Goal: Feedback & Contribution: Contribute content

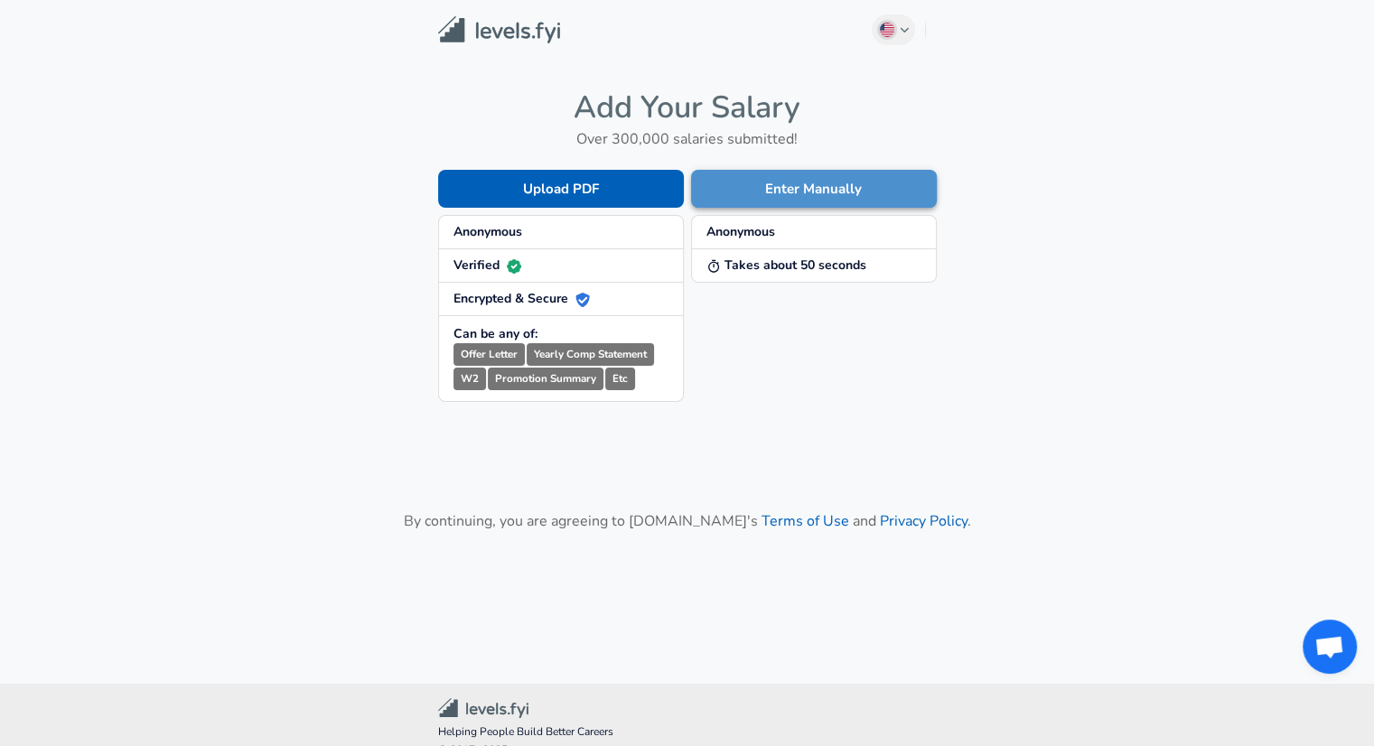
click at [813, 190] on button "Enter Manually" at bounding box center [814, 189] width 246 height 38
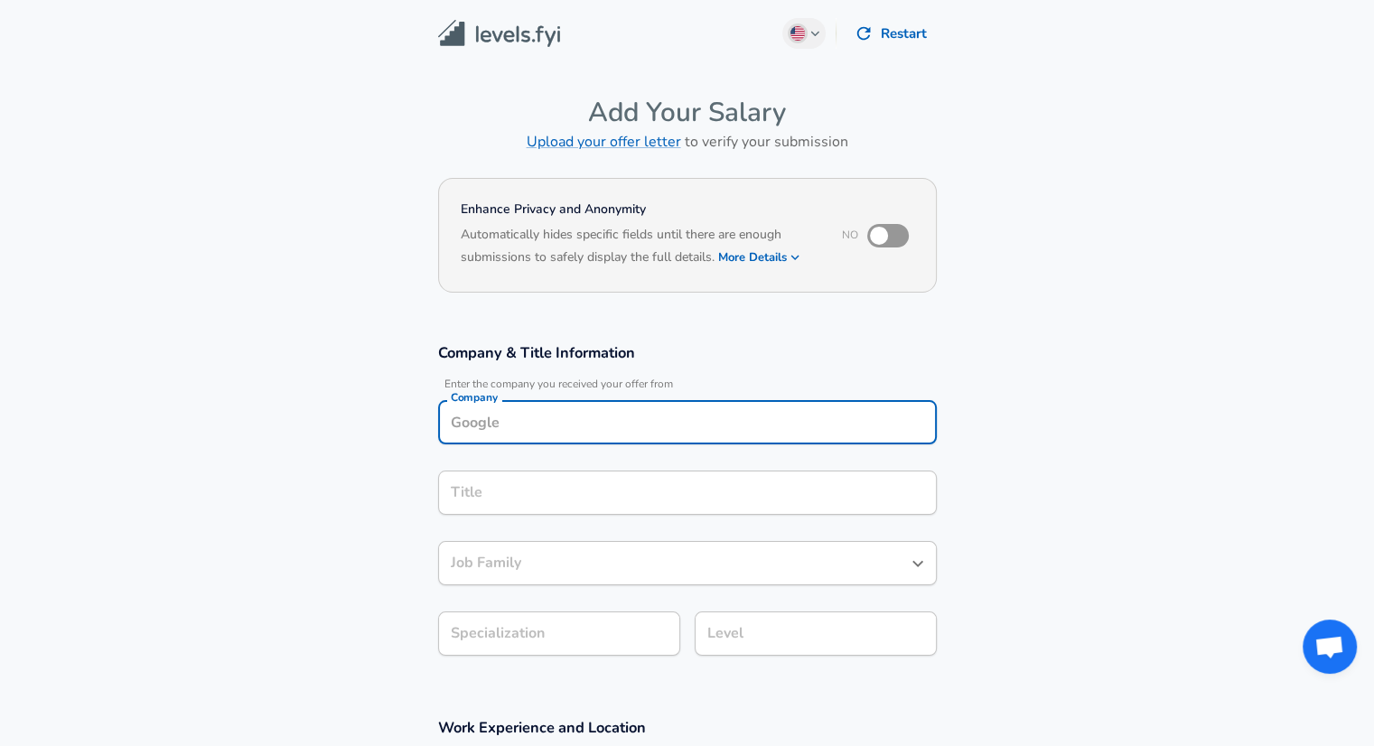
scroll to position [18, 0]
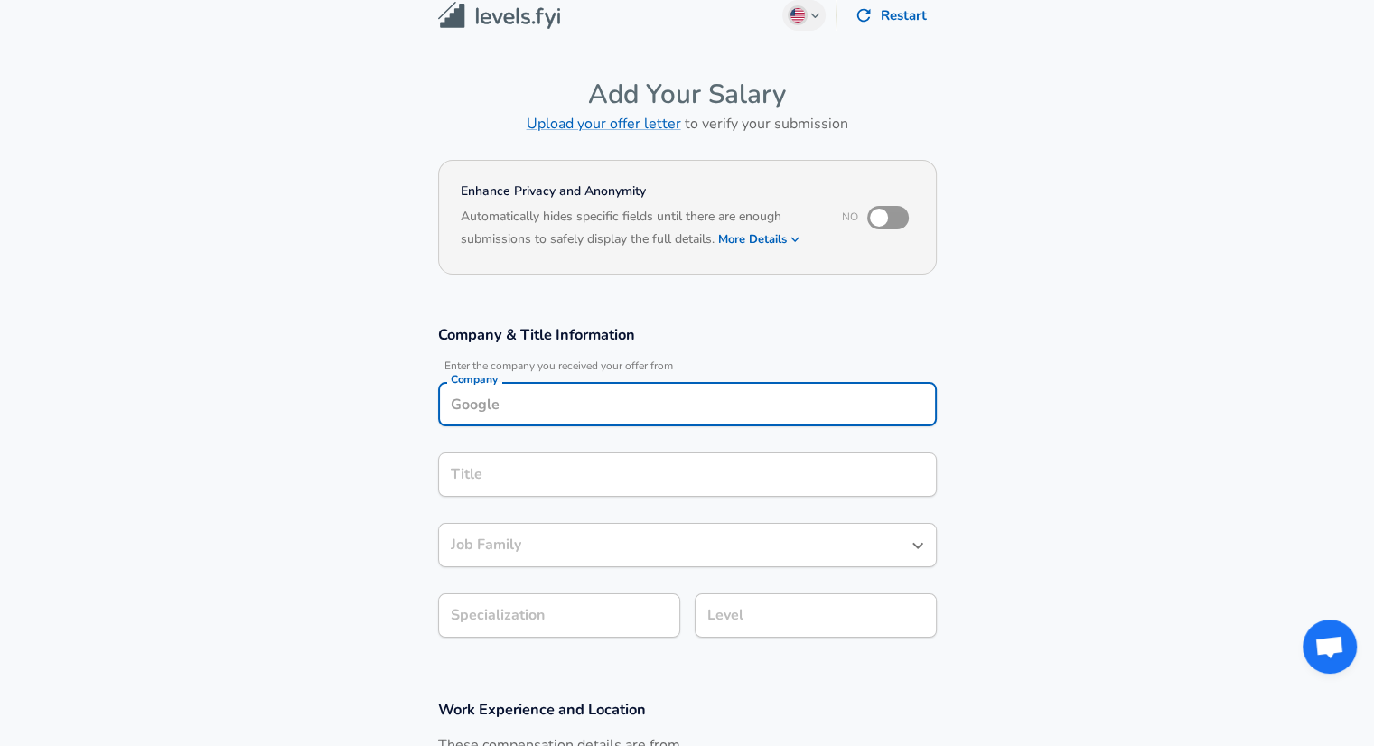
click at [501, 413] on input "Company" at bounding box center [687, 404] width 482 height 28
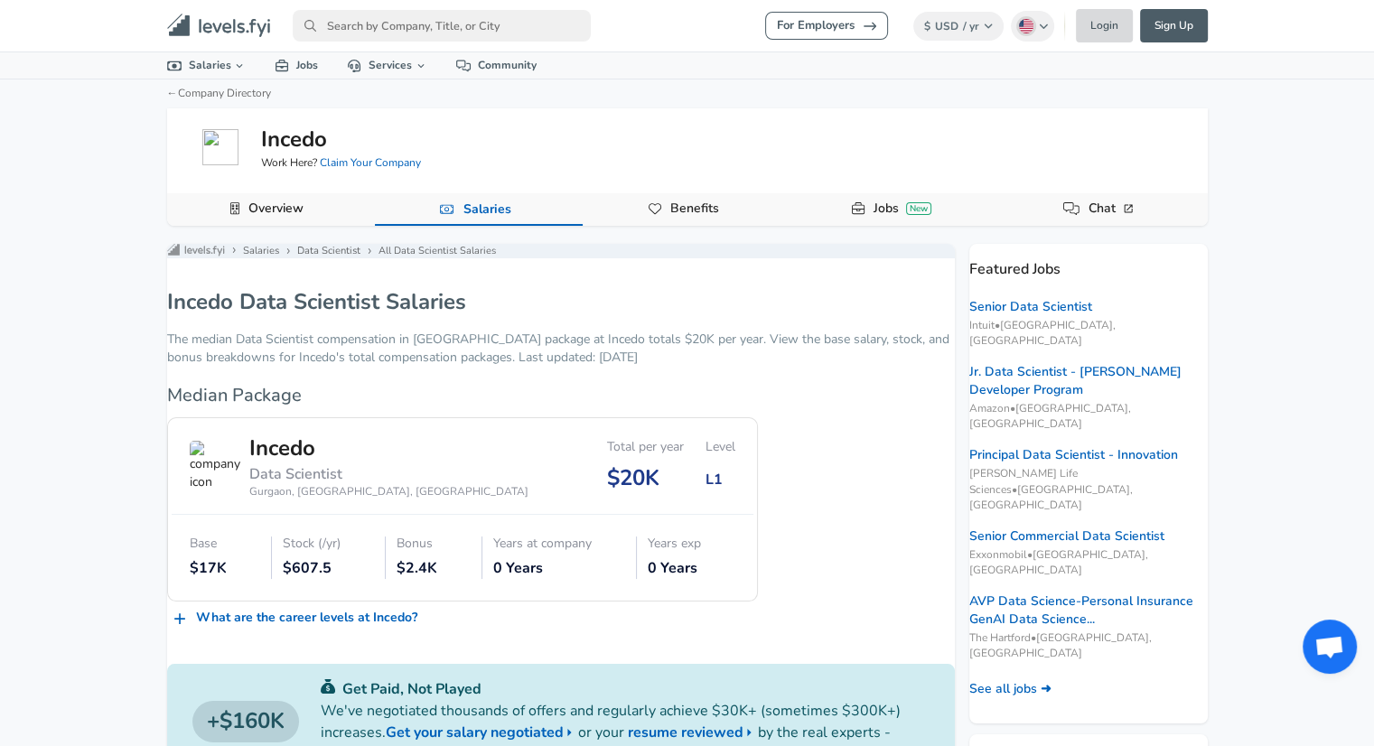
click at [1102, 36] on link "Login" at bounding box center [1104, 25] width 57 height 33
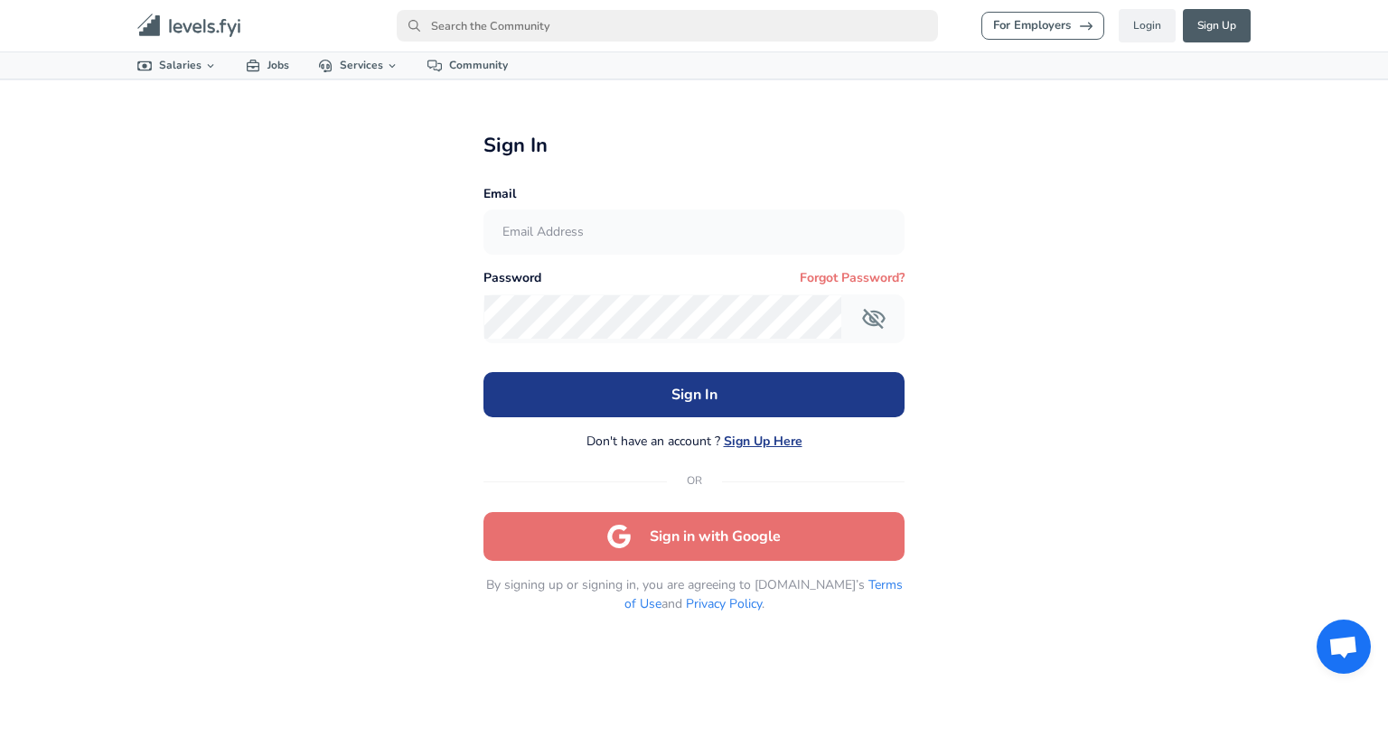
click at [716, 548] on button "Sign in with Google" at bounding box center [694, 536] width 422 height 49
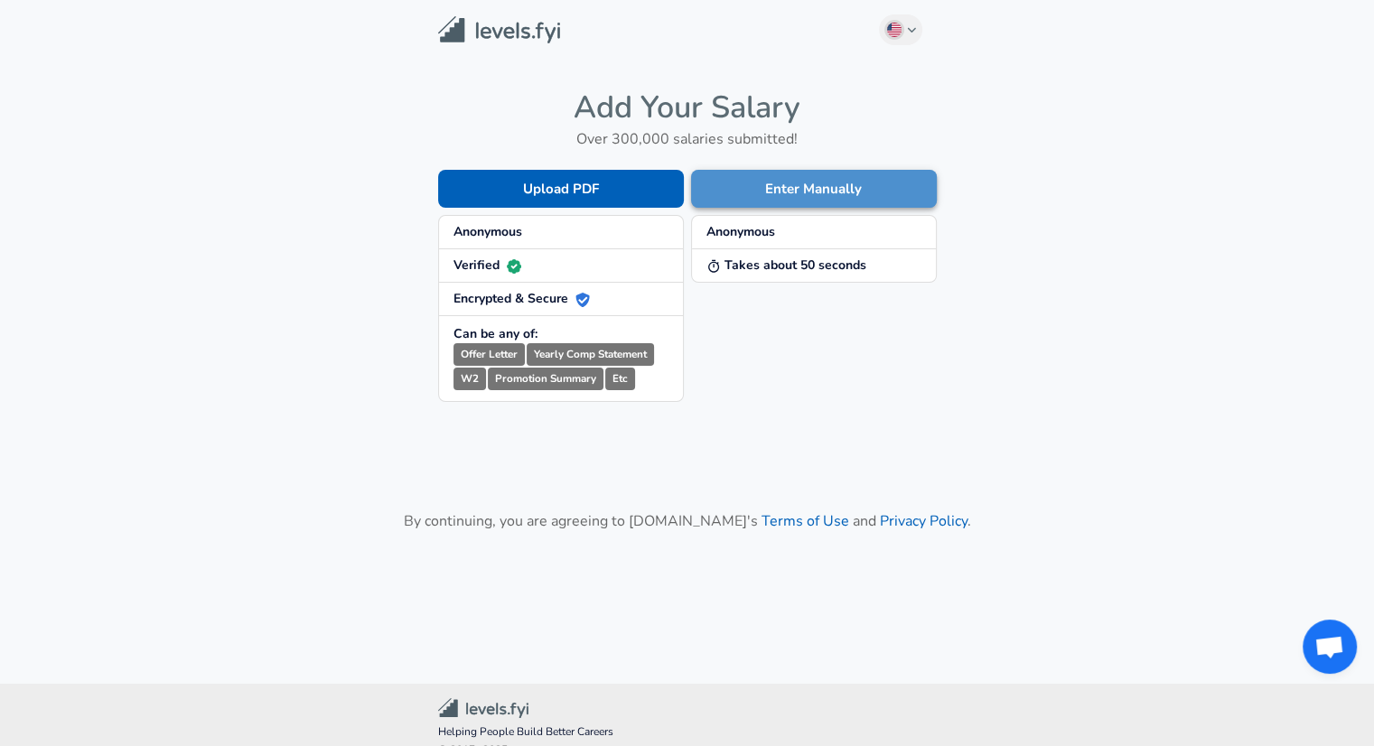
click at [810, 198] on button "Enter Manually" at bounding box center [814, 189] width 246 height 38
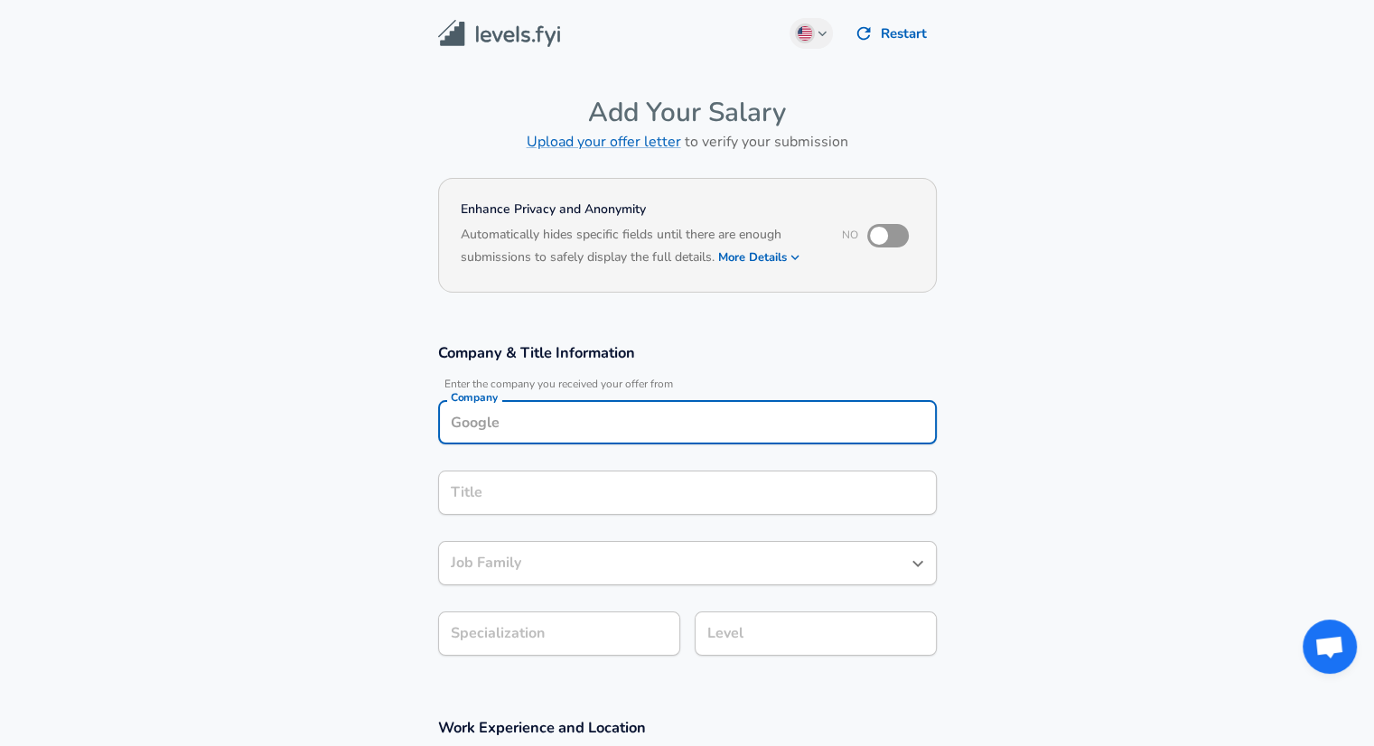
click at [610, 423] on input "Company" at bounding box center [687, 422] width 482 height 28
type input "Accenture"
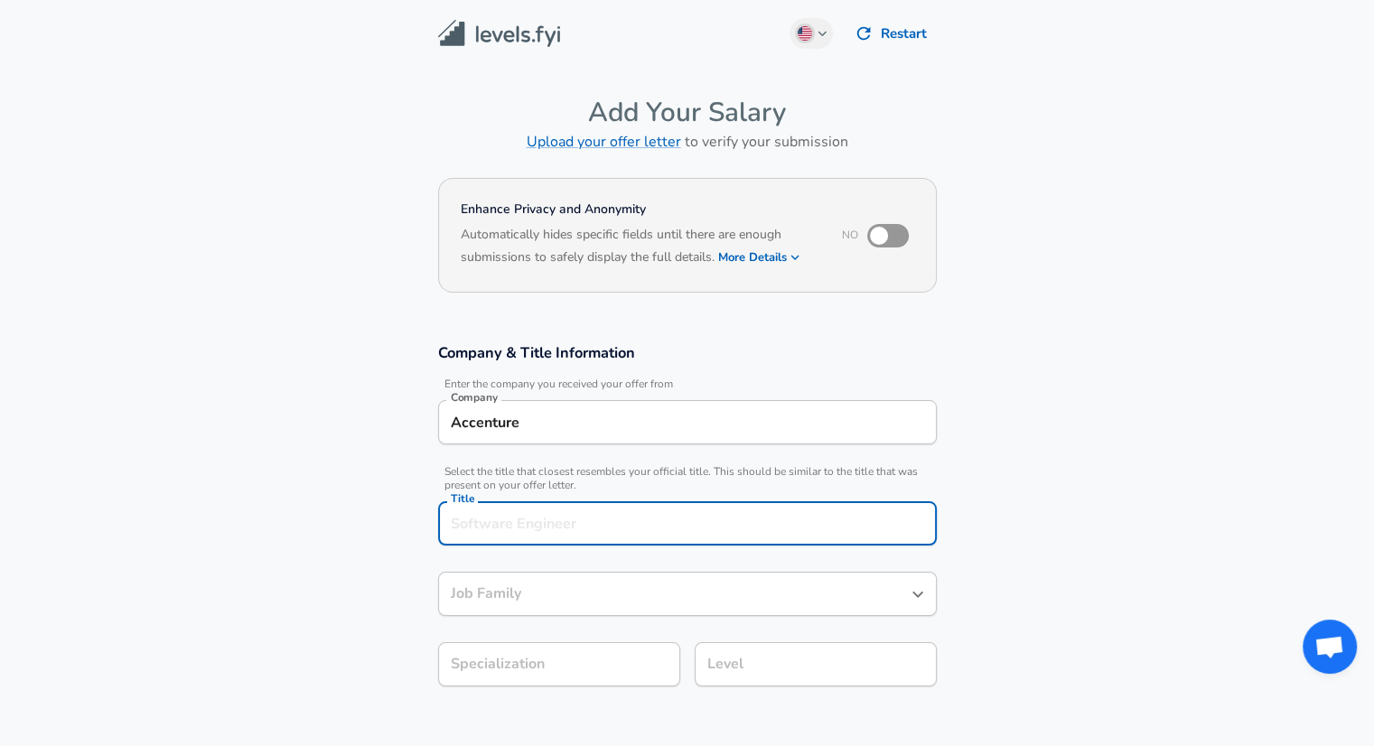
scroll to position [36, 0]
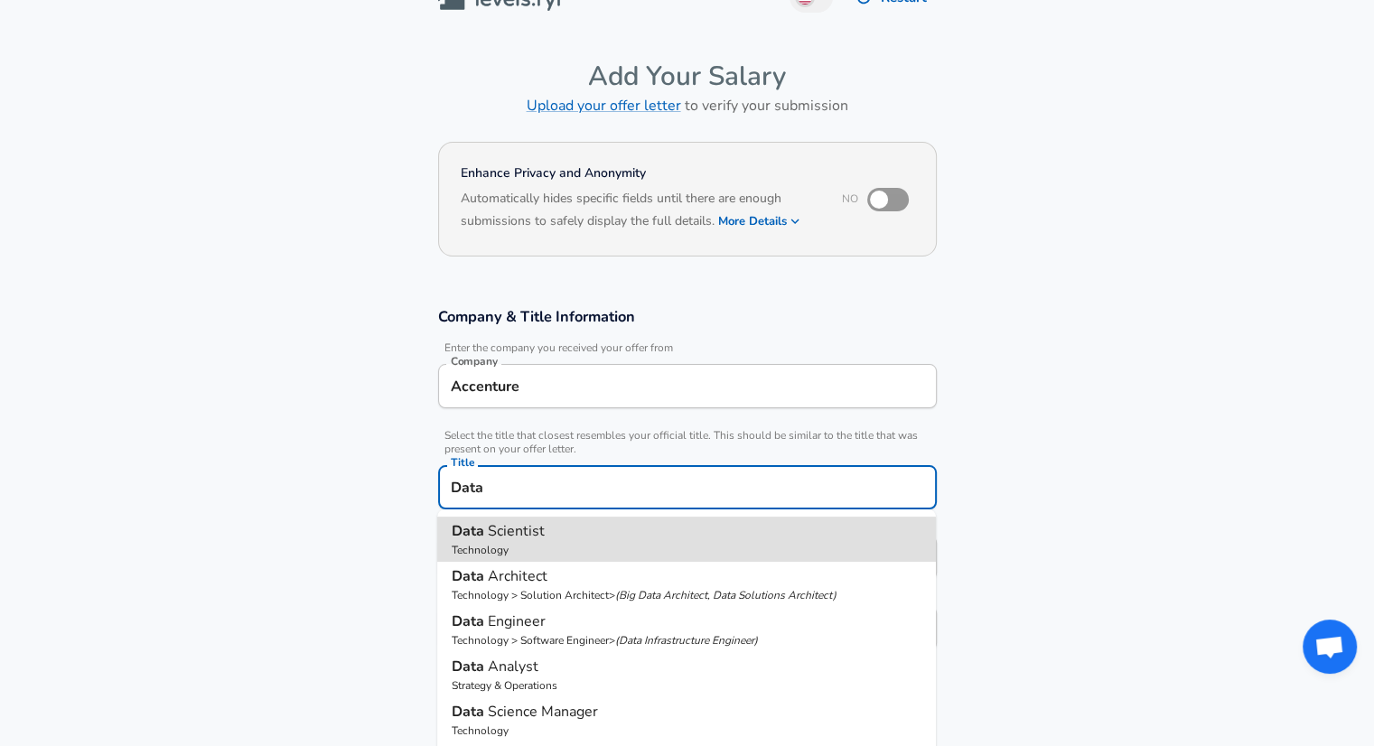
type input "Data Scientist"
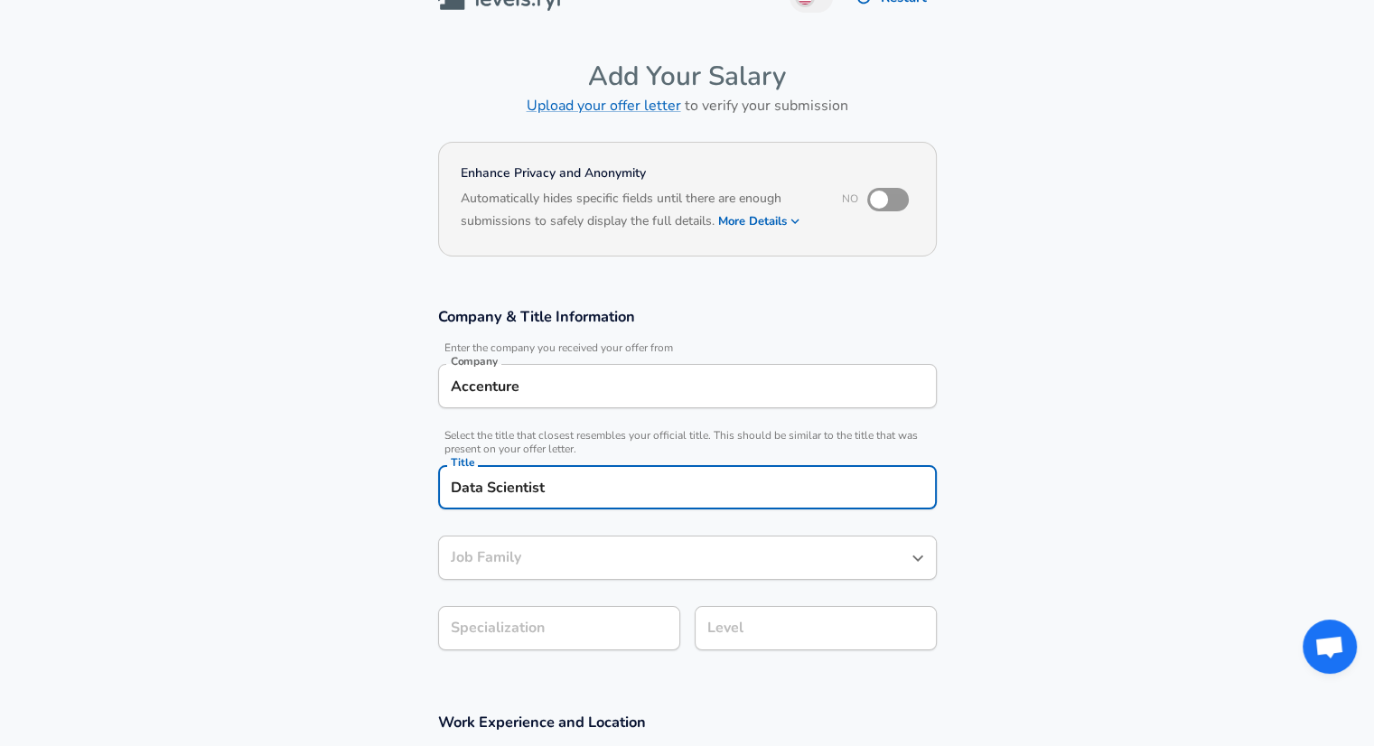
type input "Data Scientist"
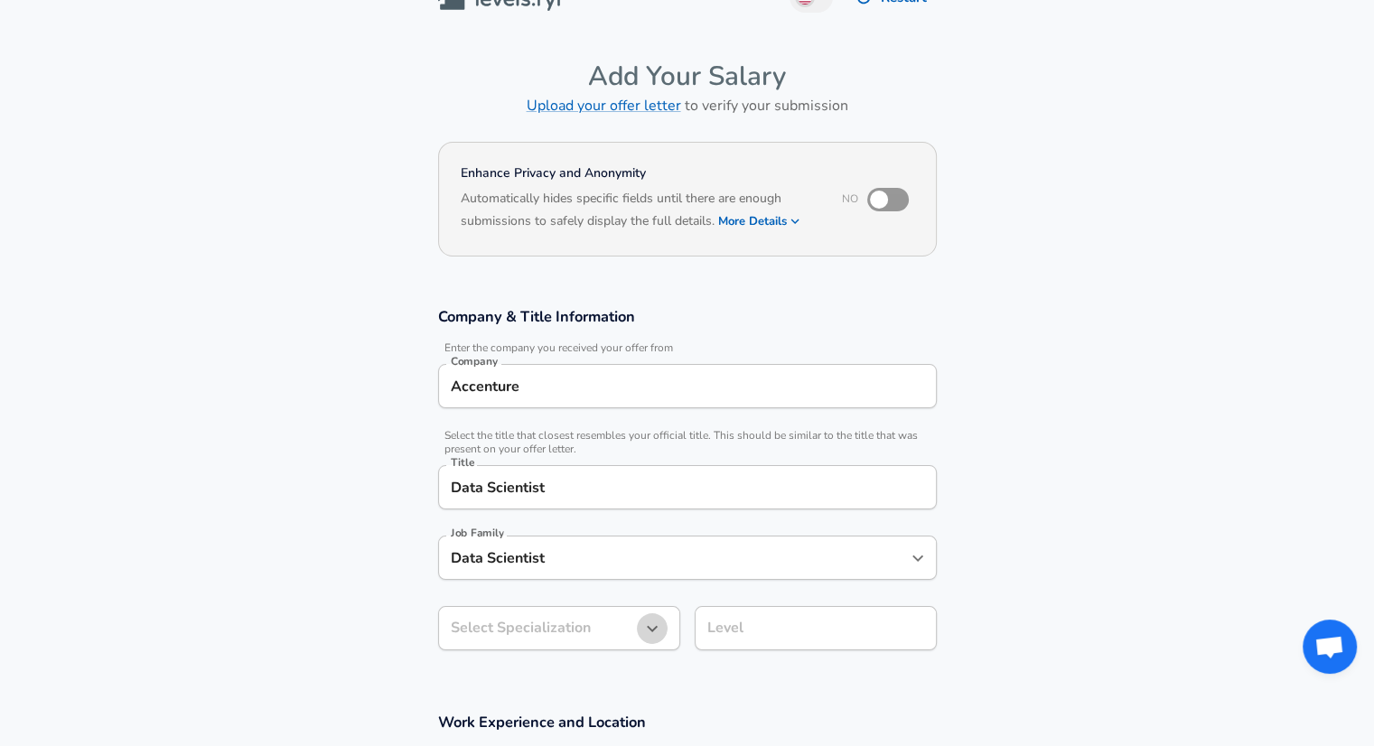
click at [648, 632] on icon "button" at bounding box center [653, 629] width 22 height 22
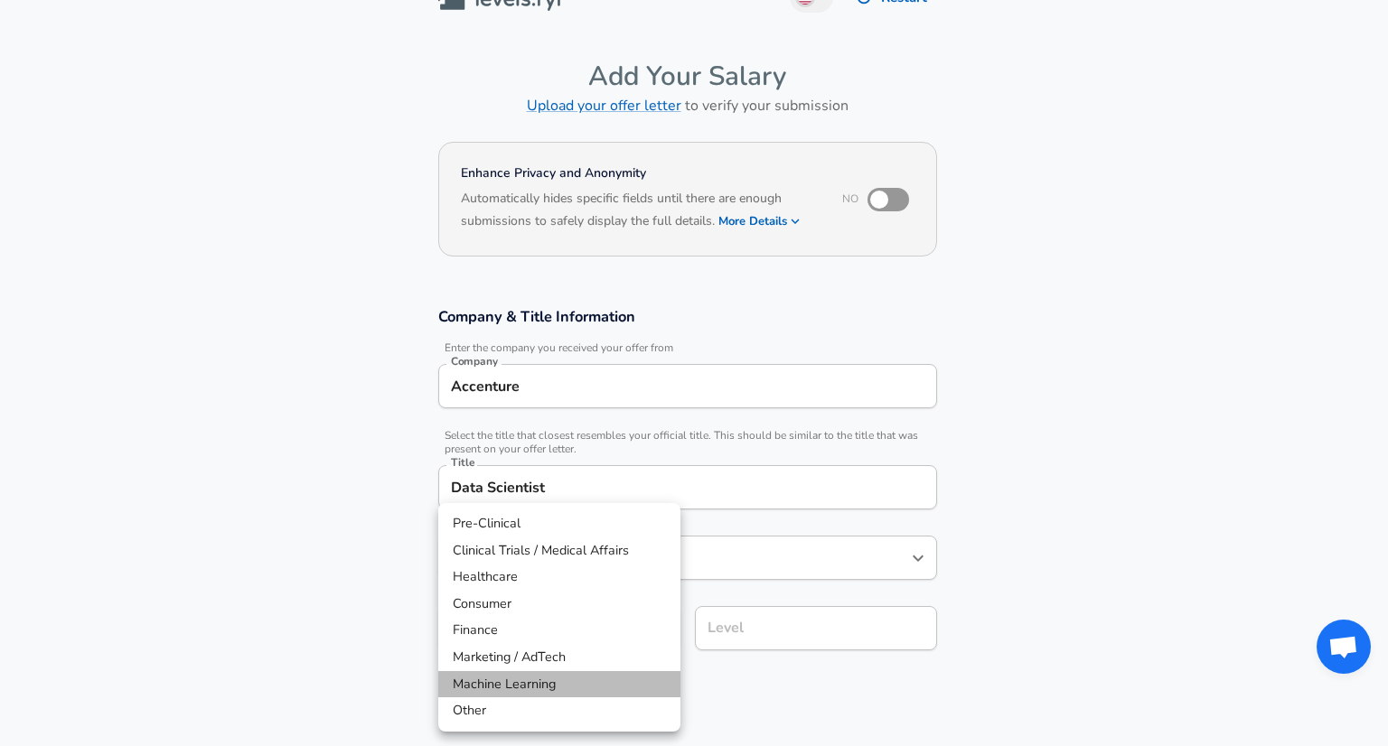
click at [546, 687] on li "Machine Learning" at bounding box center [559, 684] width 242 height 27
type input "Machine Learning"
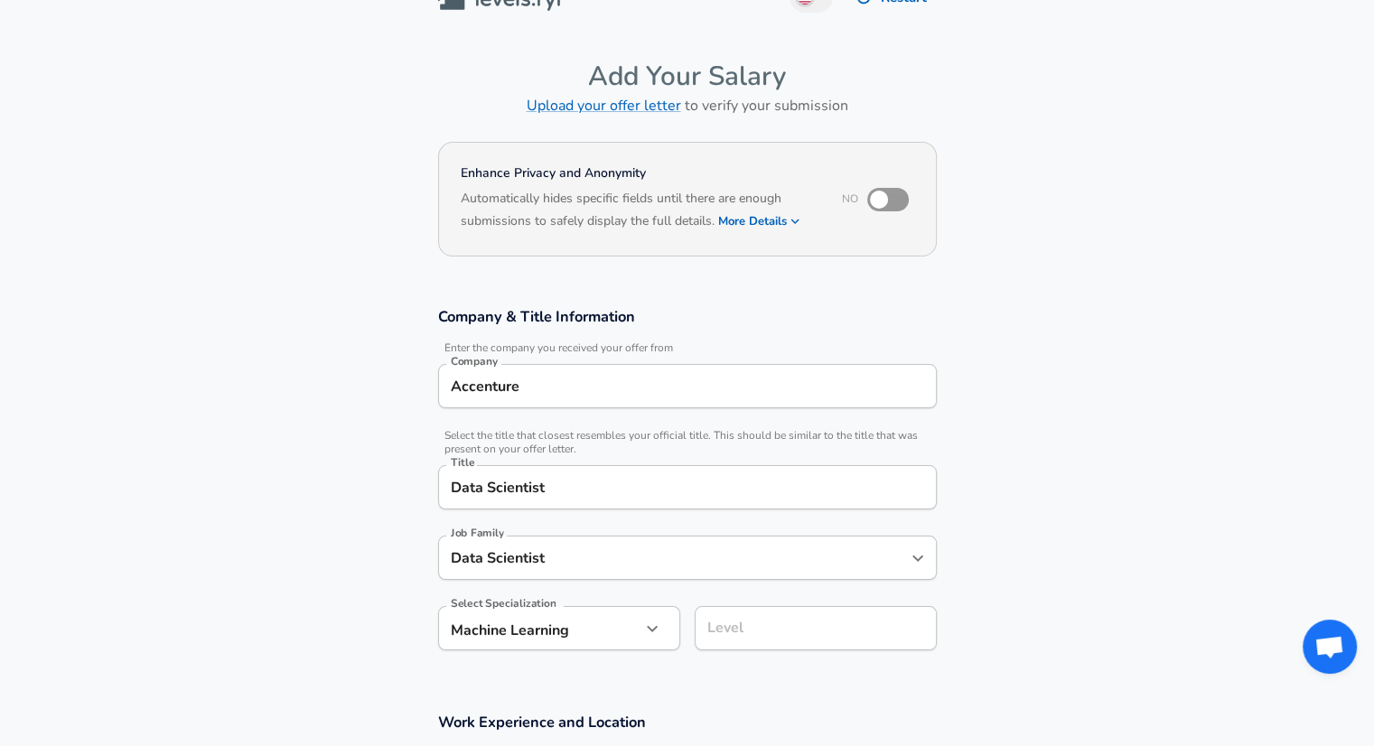
scroll to position [72, 0]
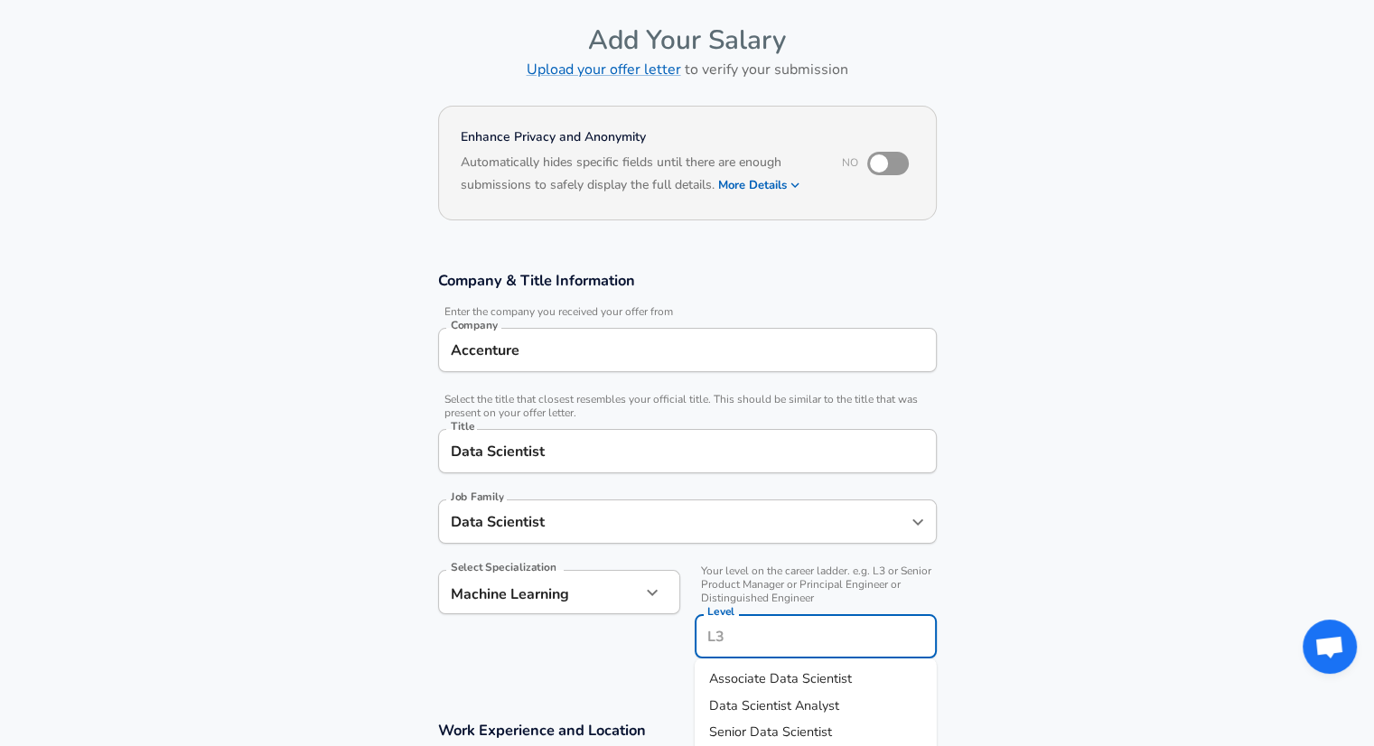
click at [737, 627] on input "Level" at bounding box center [816, 637] width 226 height 28
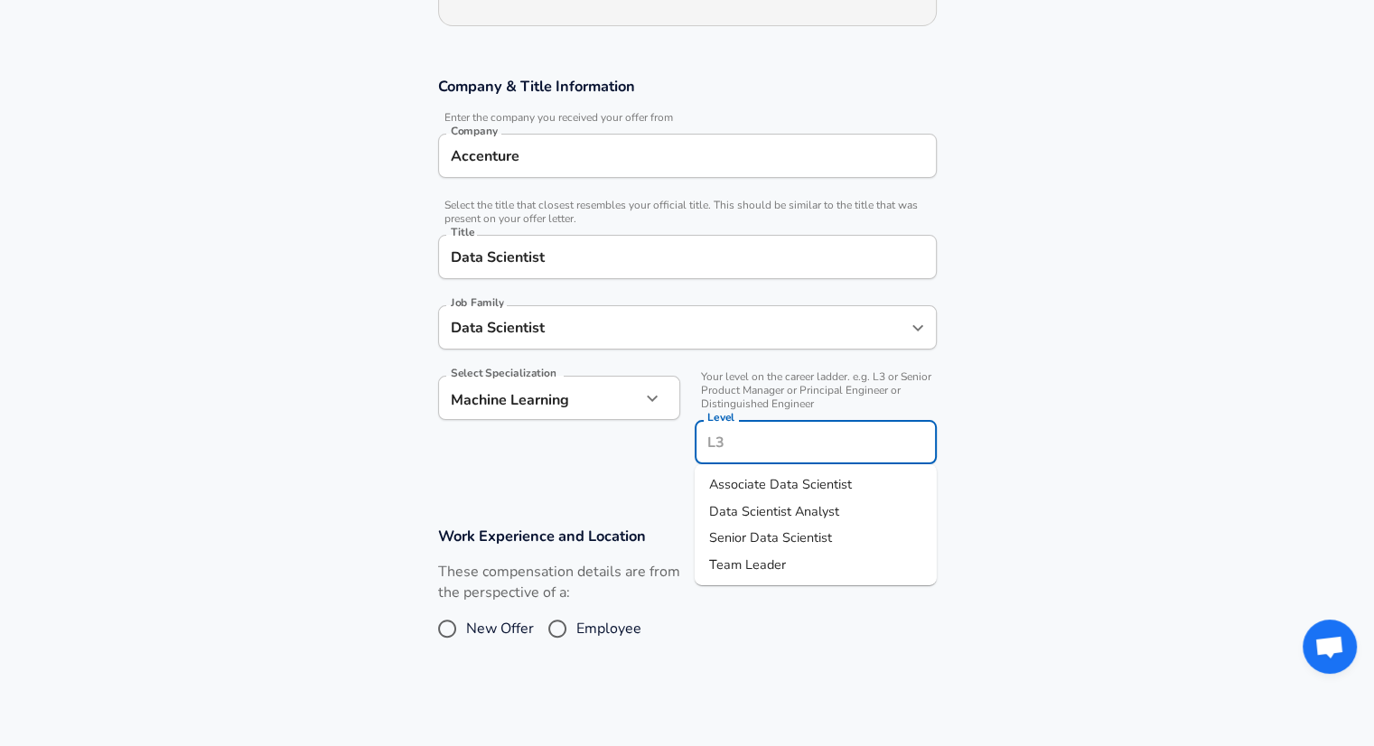
scroll to position [267, 0]
click at [745, 501] on span "Data Scientist Analyst" at bounding box center [774, 511] width 130 height 20
type input "Data Scientist Analyst"
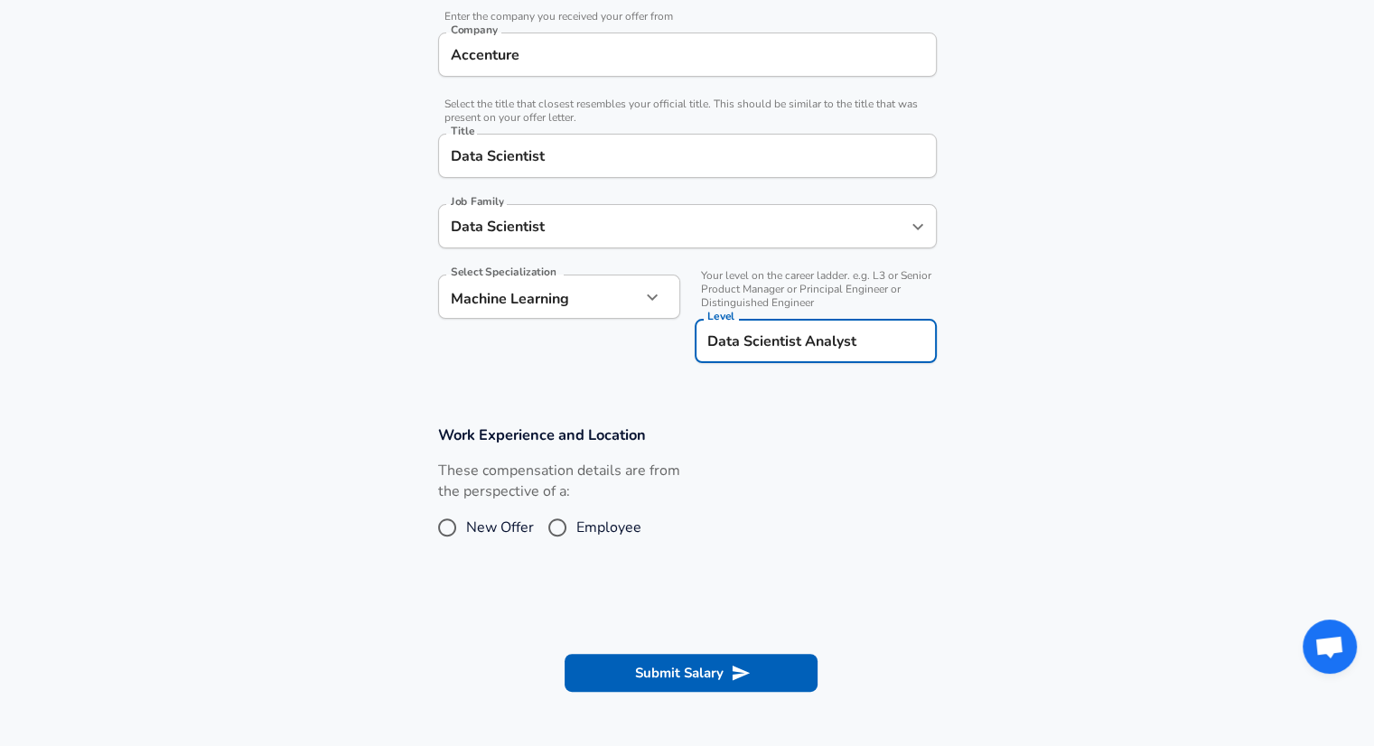
scroll to position [369, 0]
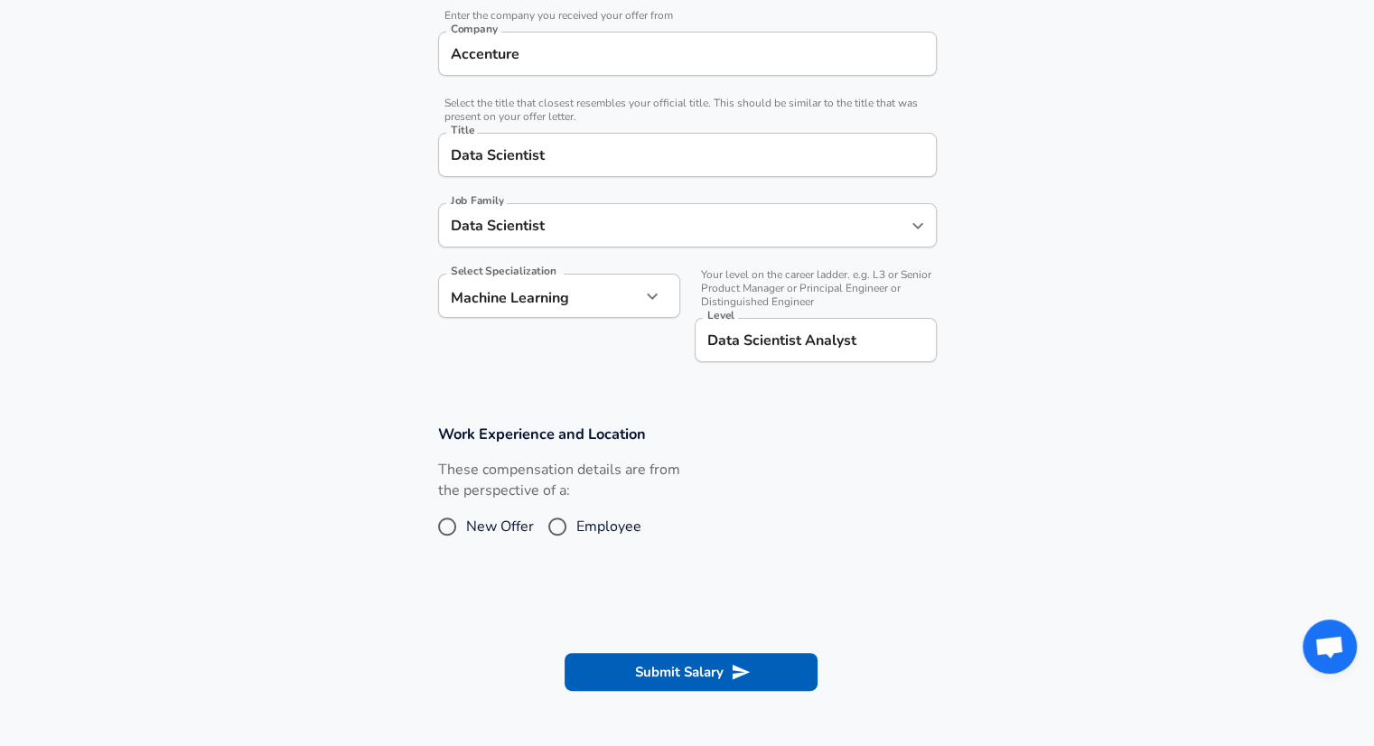
click at [580, 529] on span "Employee" at bounding box center [608, 527] width 65 height 22
click at [576, 529] on input "Employee" at bounding box center [558, 526] width 38 height 29
radio input "true"
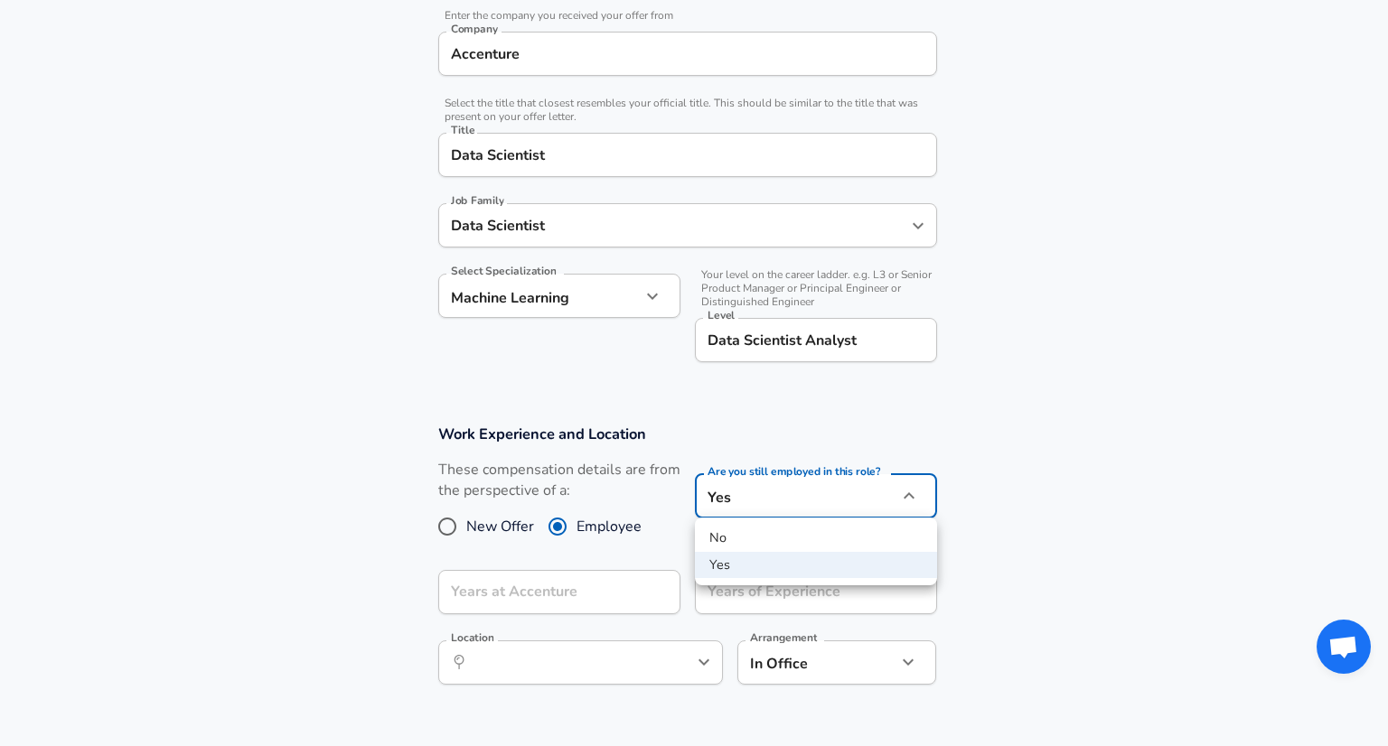
click at [835, 378] on body "English ([GEOGRAPHIC_DATA]) Change Restart Add Your Salary Upload your offer le…" at bounding box center [694, 4] width 1388 height 746
click at [720, 540] on li "No" at bounding box center [816, 538] width 242 height 27
type input "no"
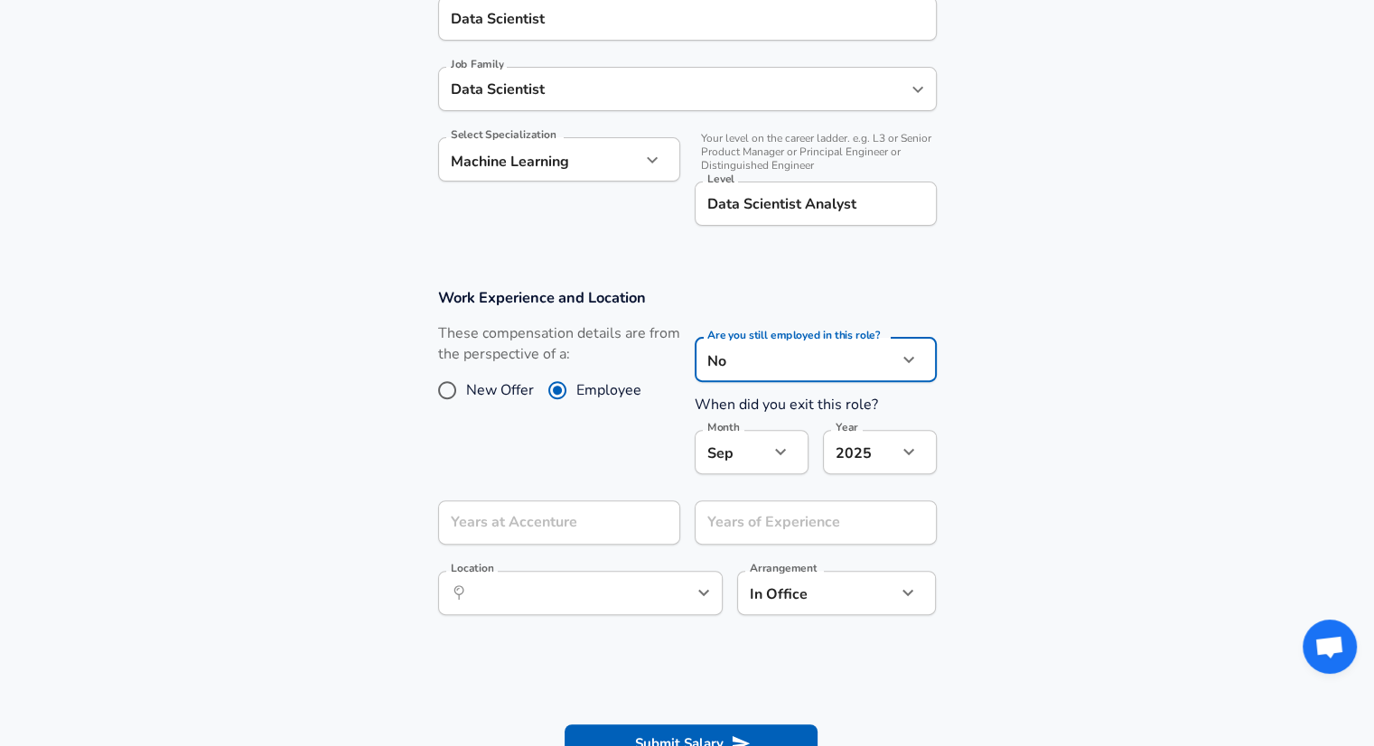
scroll to position [556, 0]
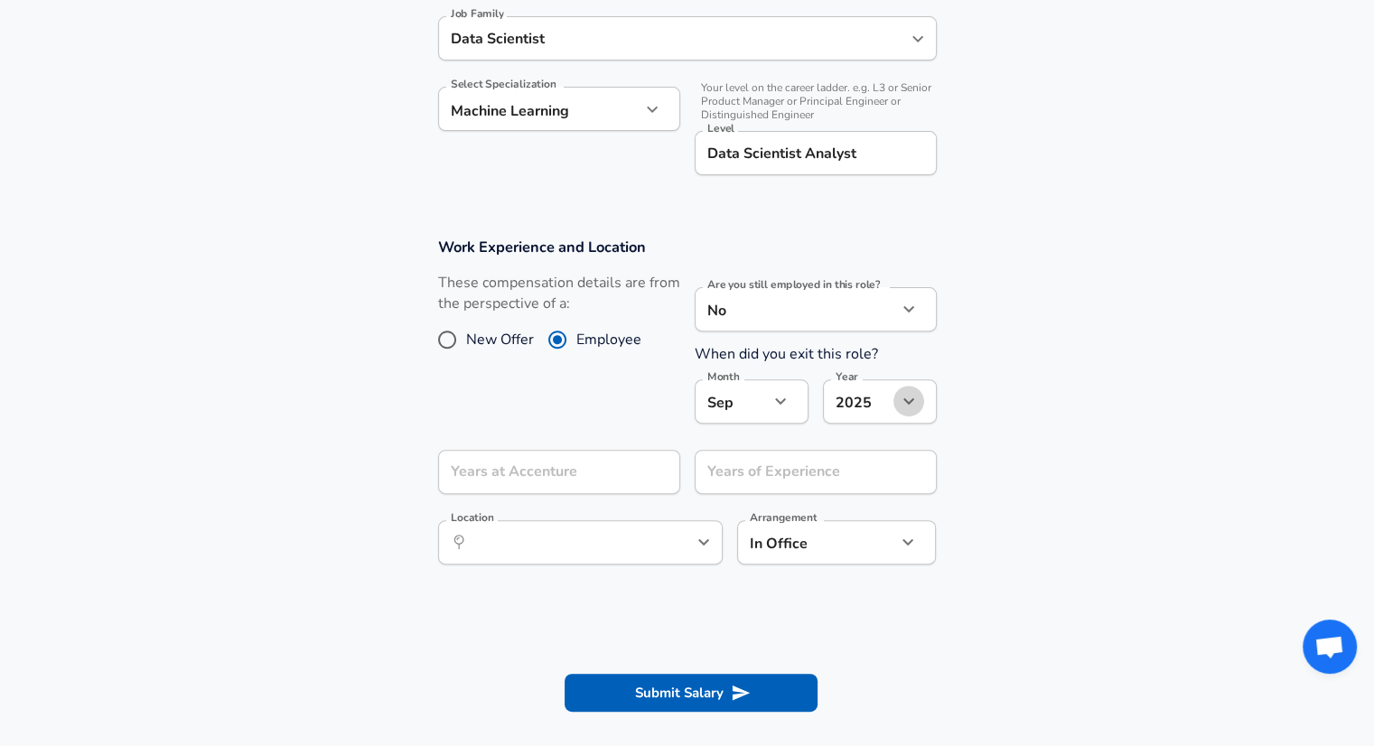
click at [911, 398] on icon "button" at bounding box center [909, 401] width 22 height 22
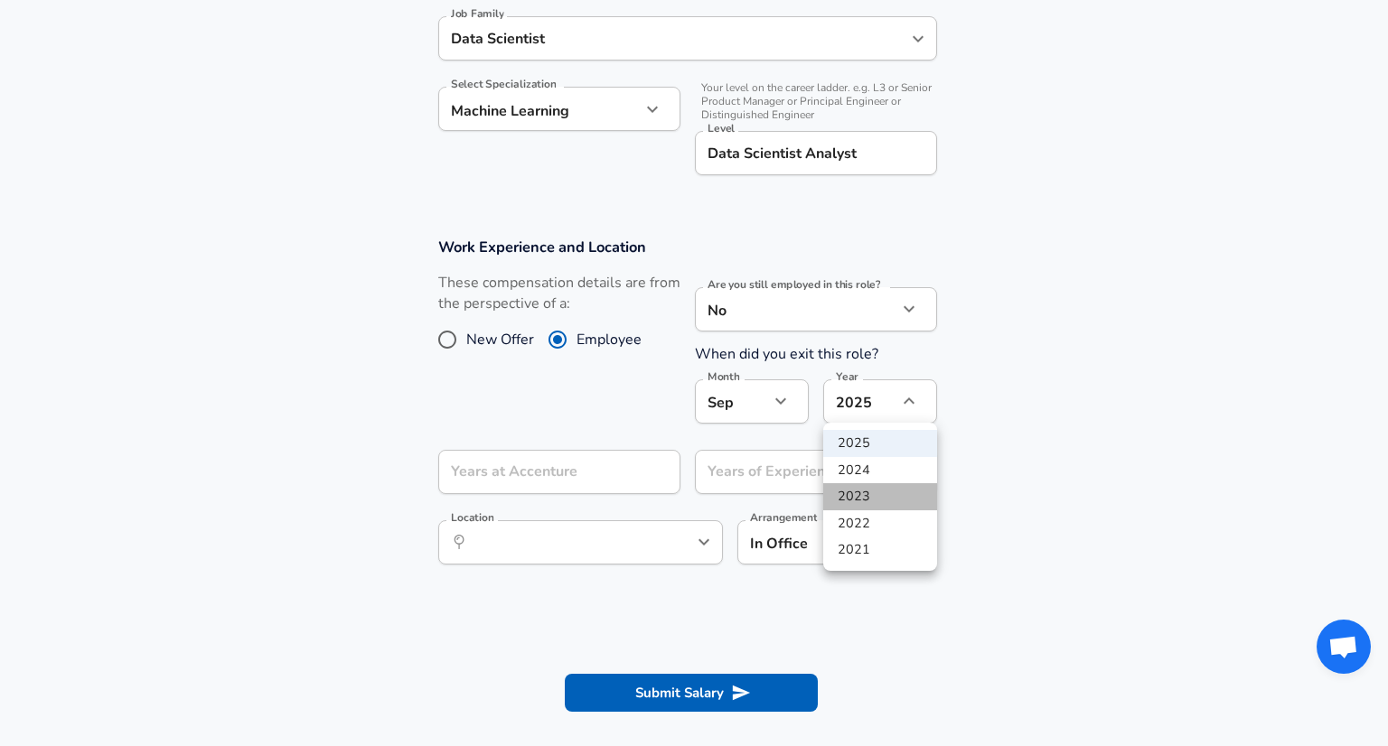
click at [875, 497] on li "2023" at bounding box center [880, 496] width 114 height 27
type input "2023"
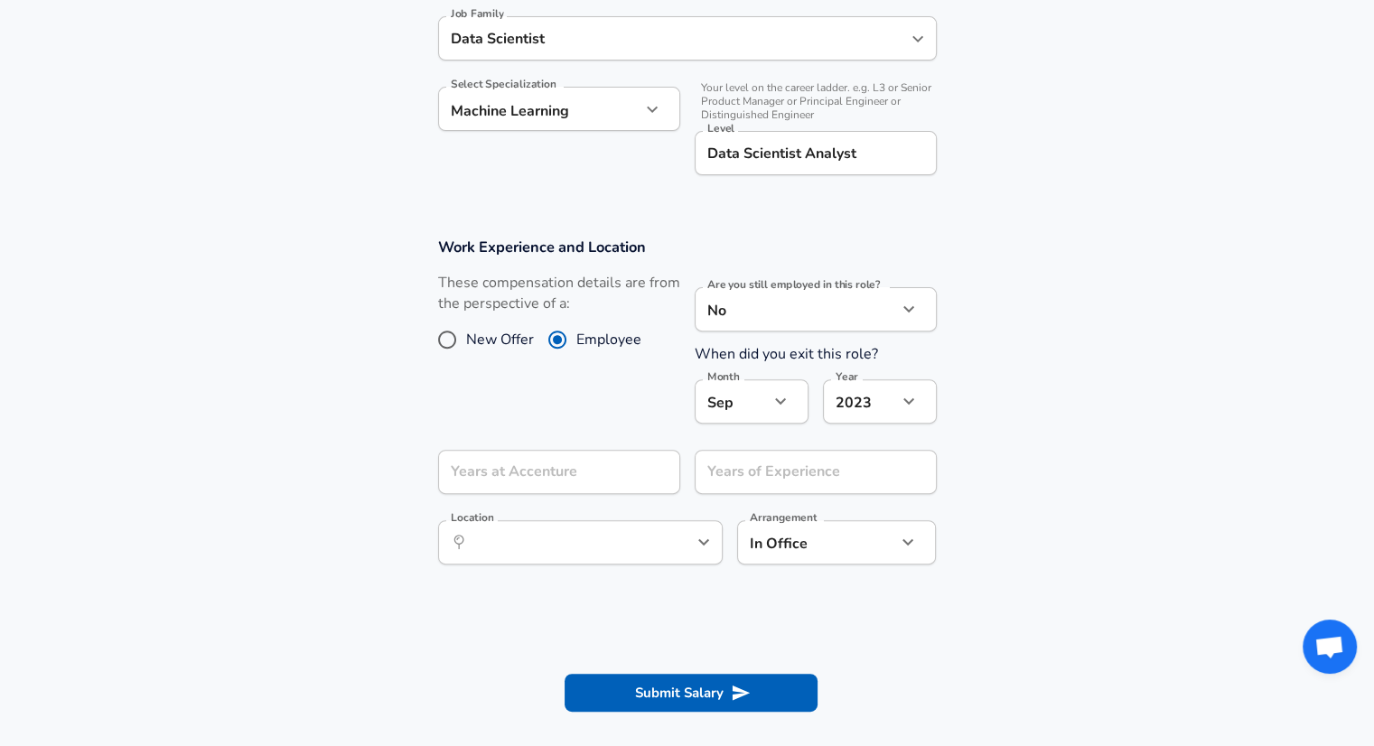
click at [772, 387] on button "button" at bounding box center [780, 401] width 31 height 31
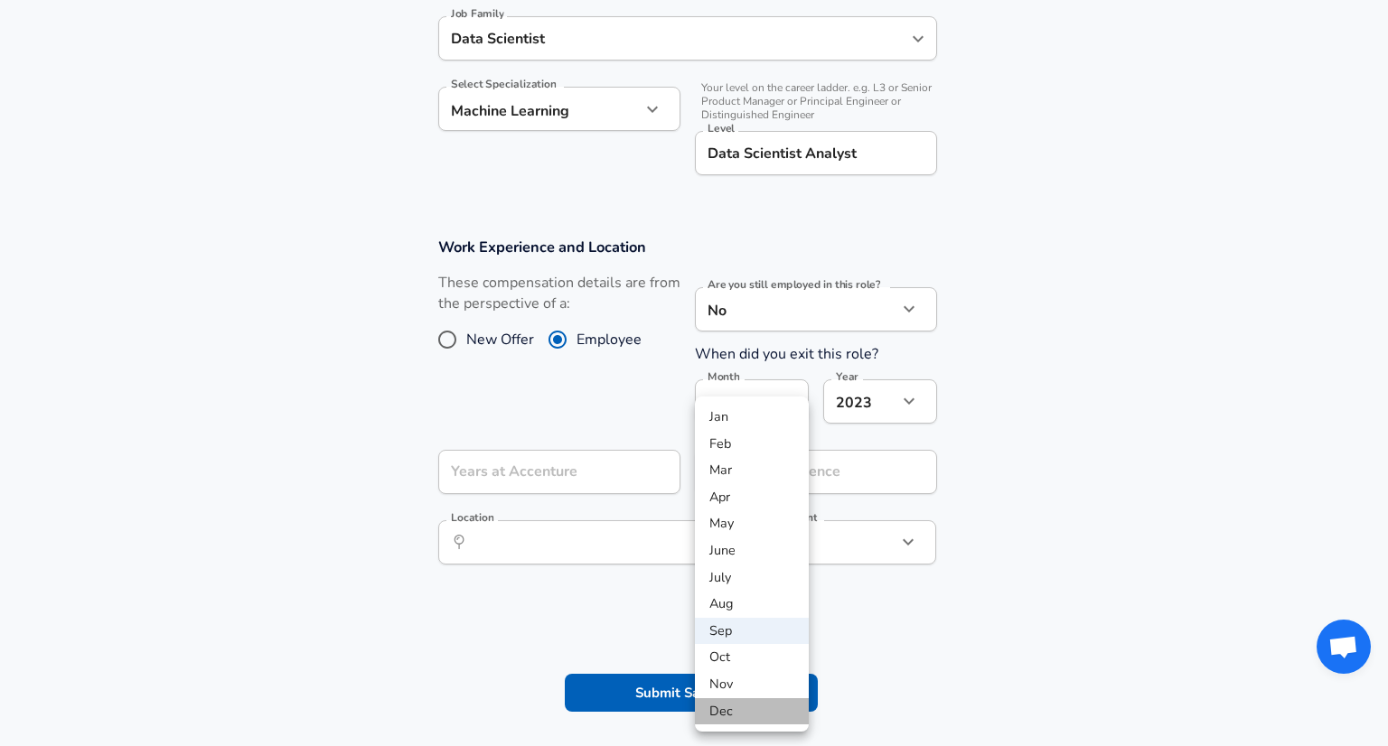
click at [749, 709] on li "Dec" at bounding box center [752, 711] width 114 height 27
type input "12"
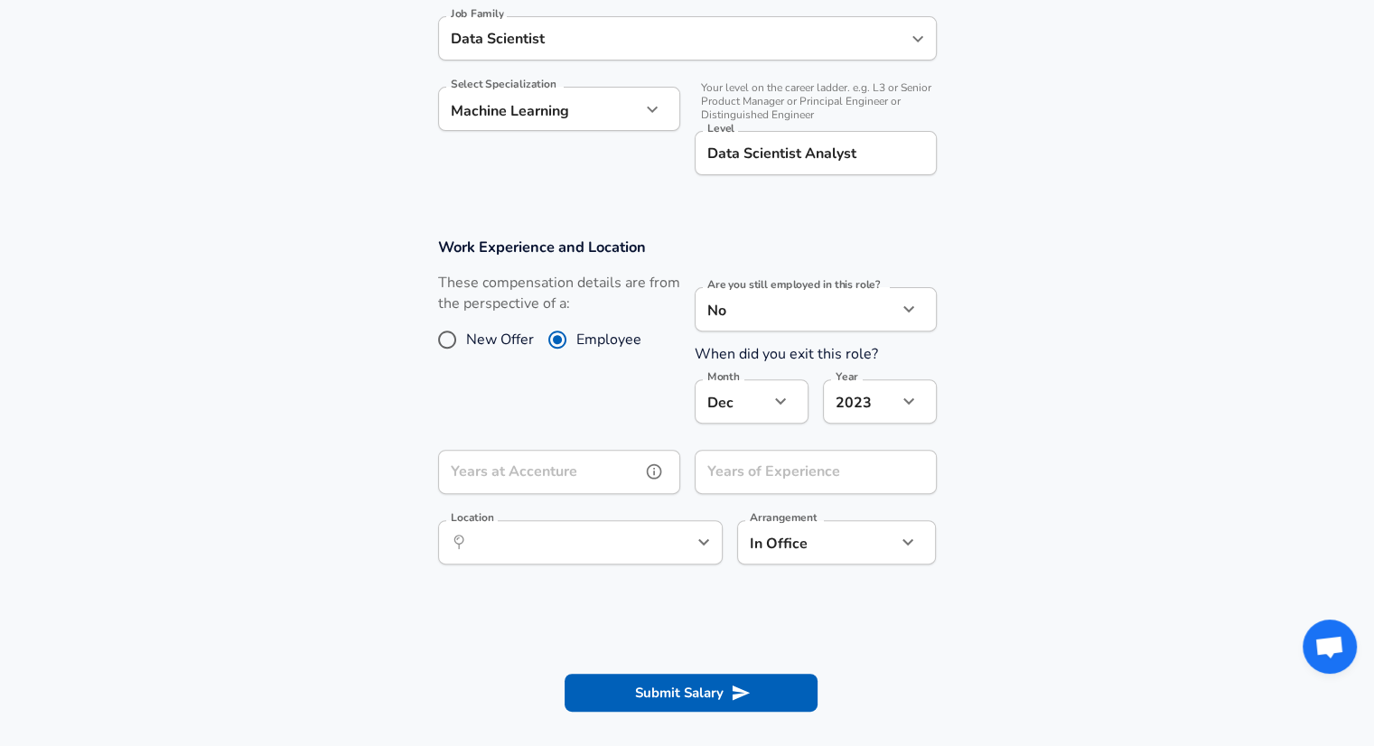
click at [520, 454] on div "Years at Accenture Years at Accenture" at bounding box center [559, 474] width 242 height 49
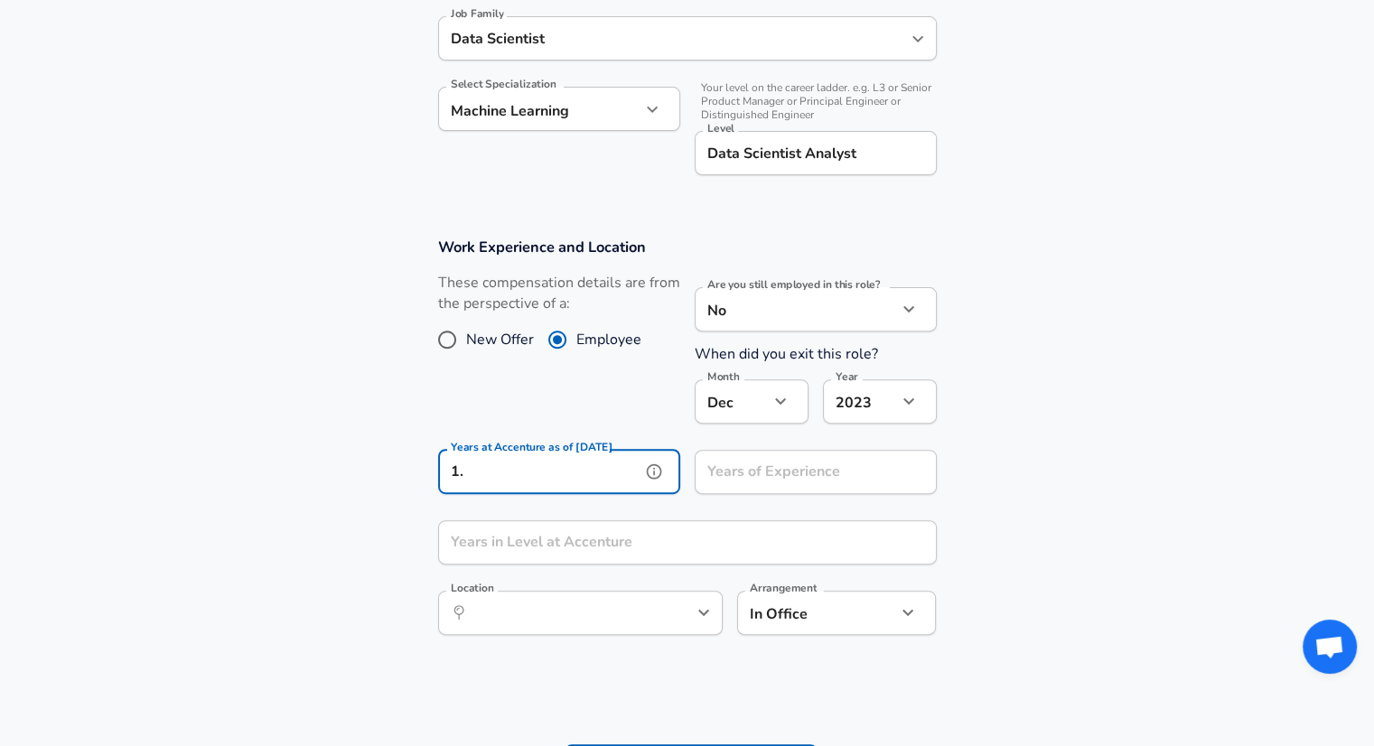
type input "1"
type input "2.5"
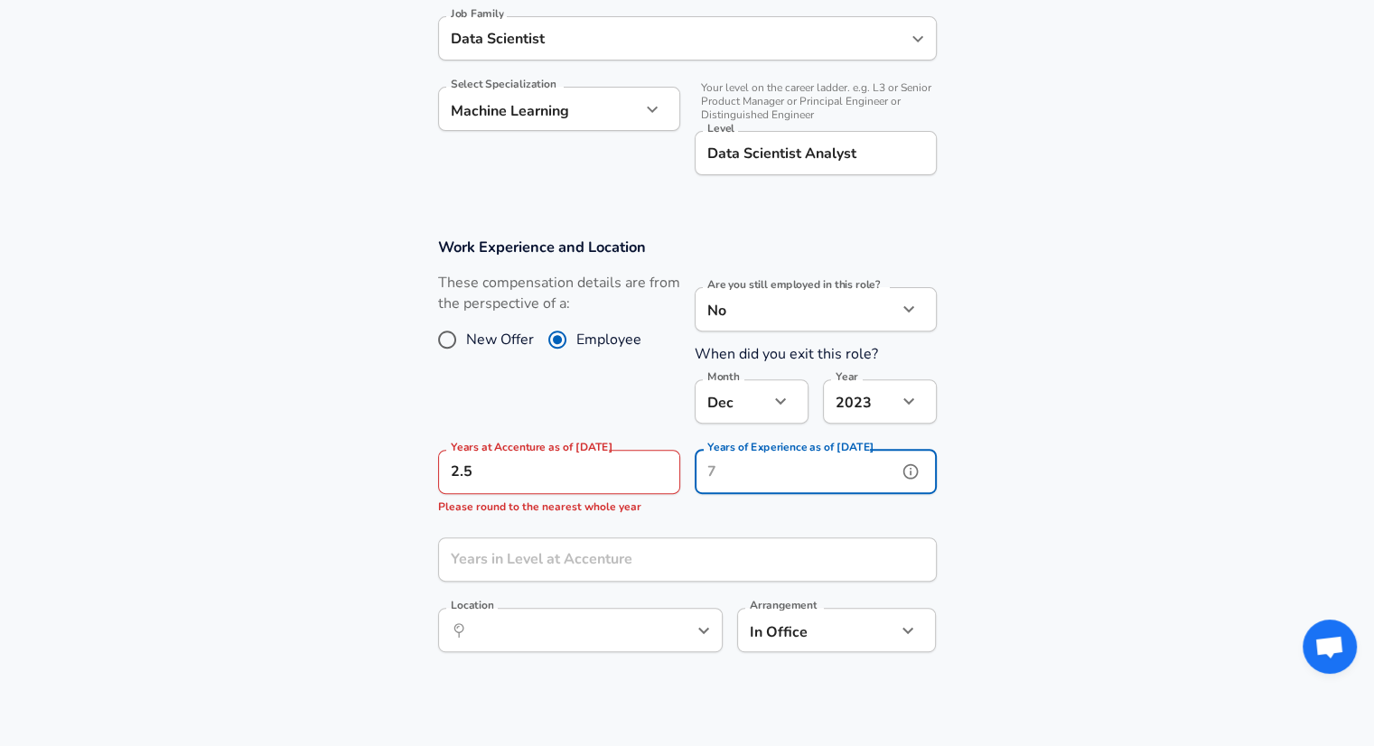
click at [791, 464] on input "Years of Experience as of [DATE]" at bounding box center [796, 472] width 202 height 44
type input "4"
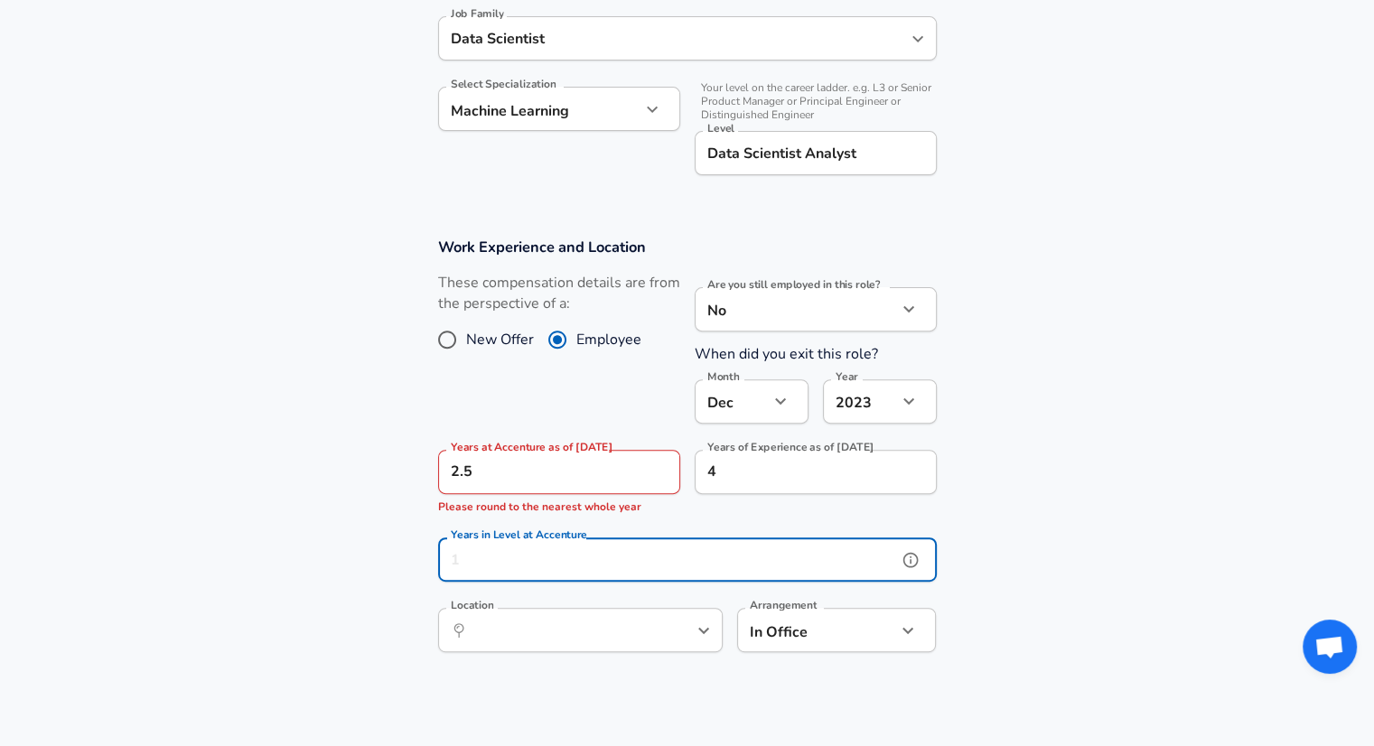
drag, startPoint x: 660, startPoint y: 571, endPoint x: 522, endPoint y: 479, distance: 166.1
click at [522, 479] on div "Work Experience and Location These compensation details are from the perspectiv…" at bounding box center [688, 451] width 542 height 428
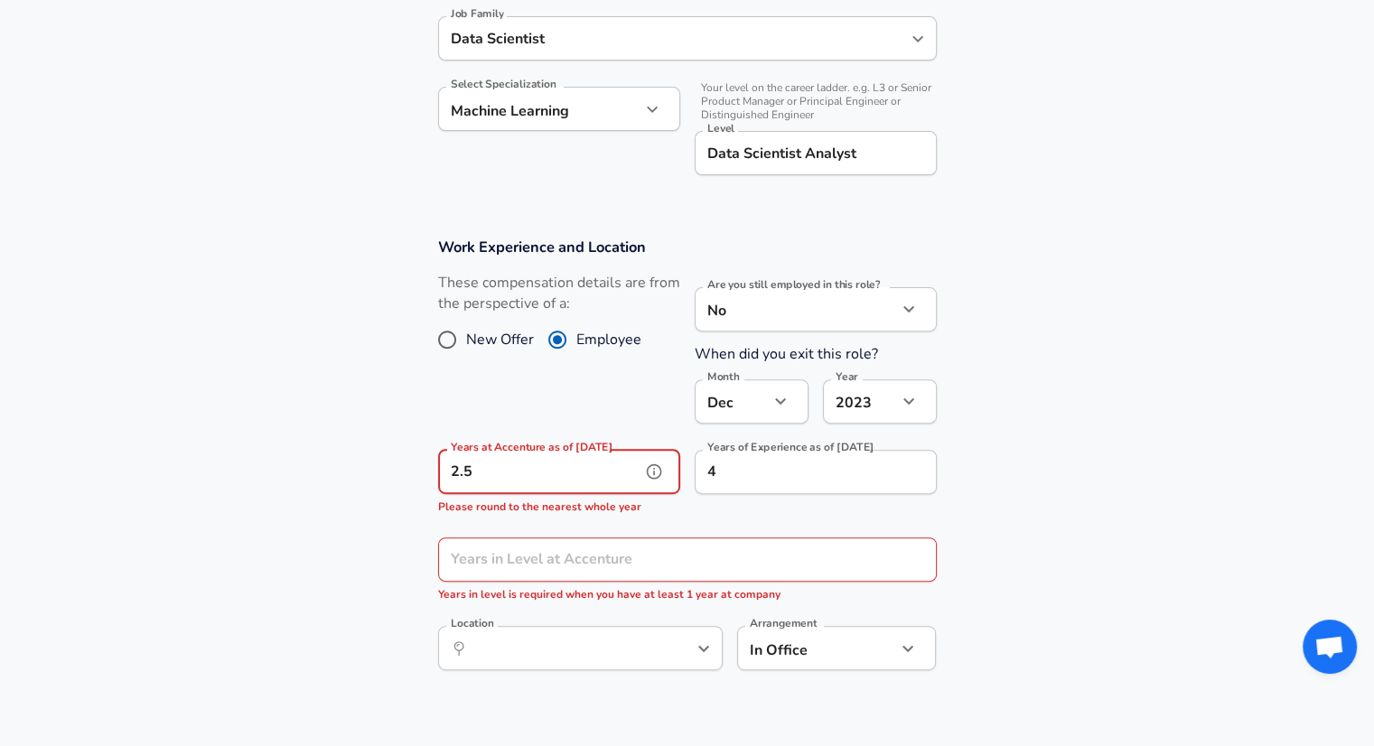
click at [522, 479] on input "2.5" at bounding box center [539, 472] width 202 height 44
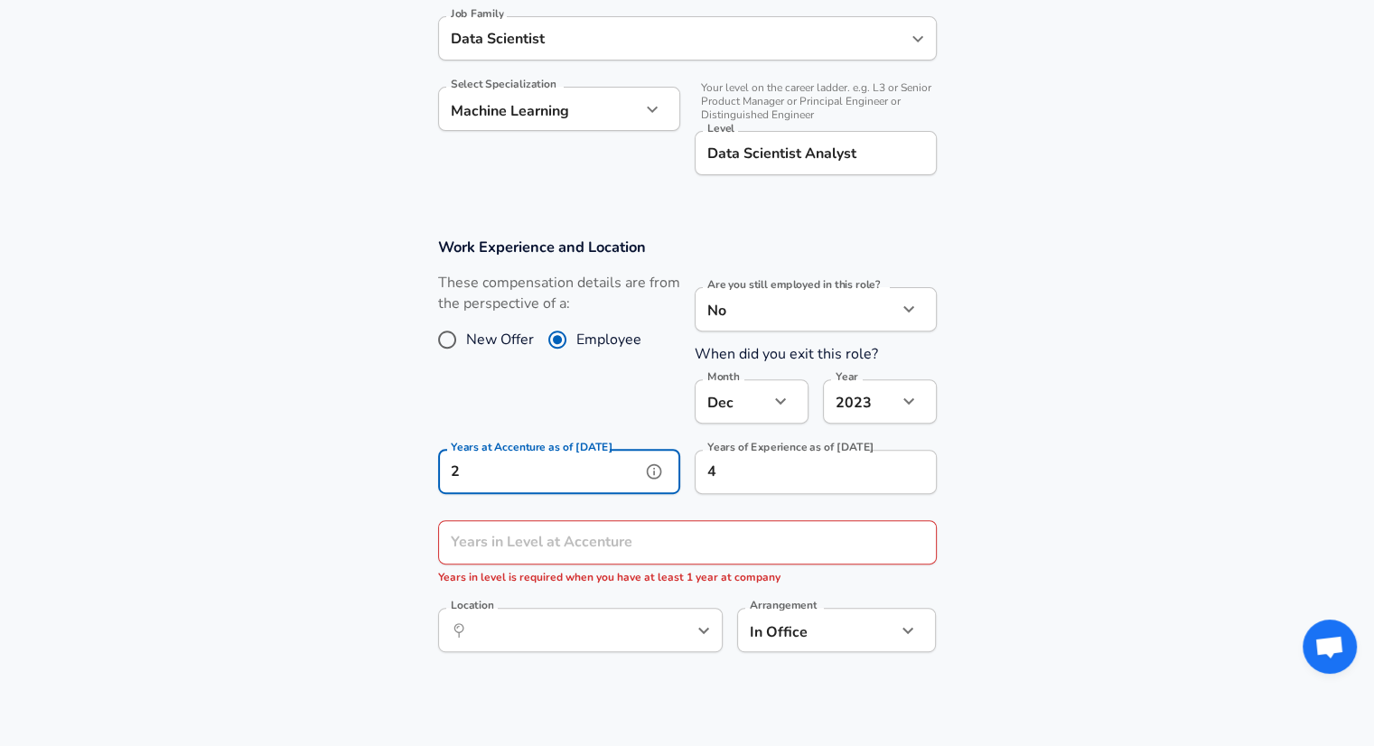
type input "2"
click at [753, 475] on input "4" at bounding box center [796, 472] width 202 height 44
click at [693, 535] on input "Years in Level at Accenture" at bounding box center [667, 542] width 459 height 44
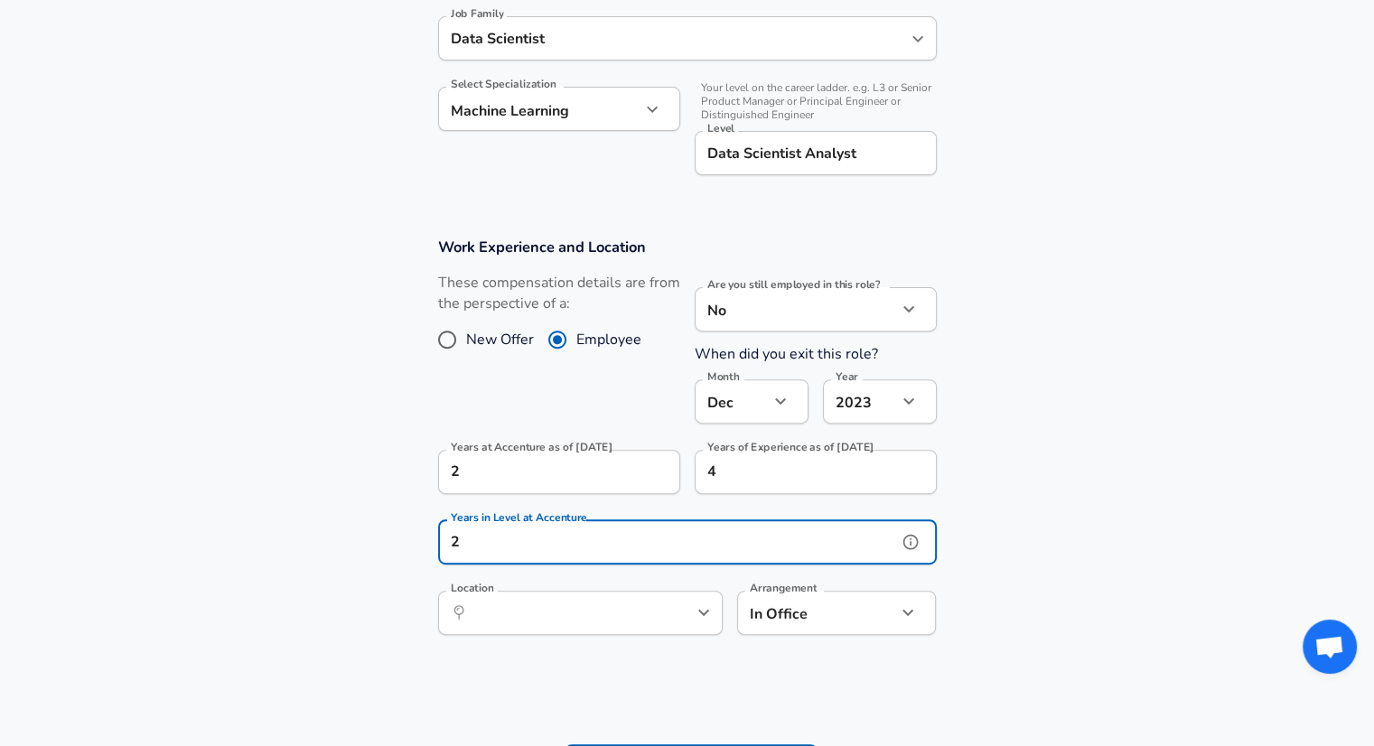
click at [588, 592] on div "​ Location" at bounding box center [580, 613] width 285 height 44
type input "2"
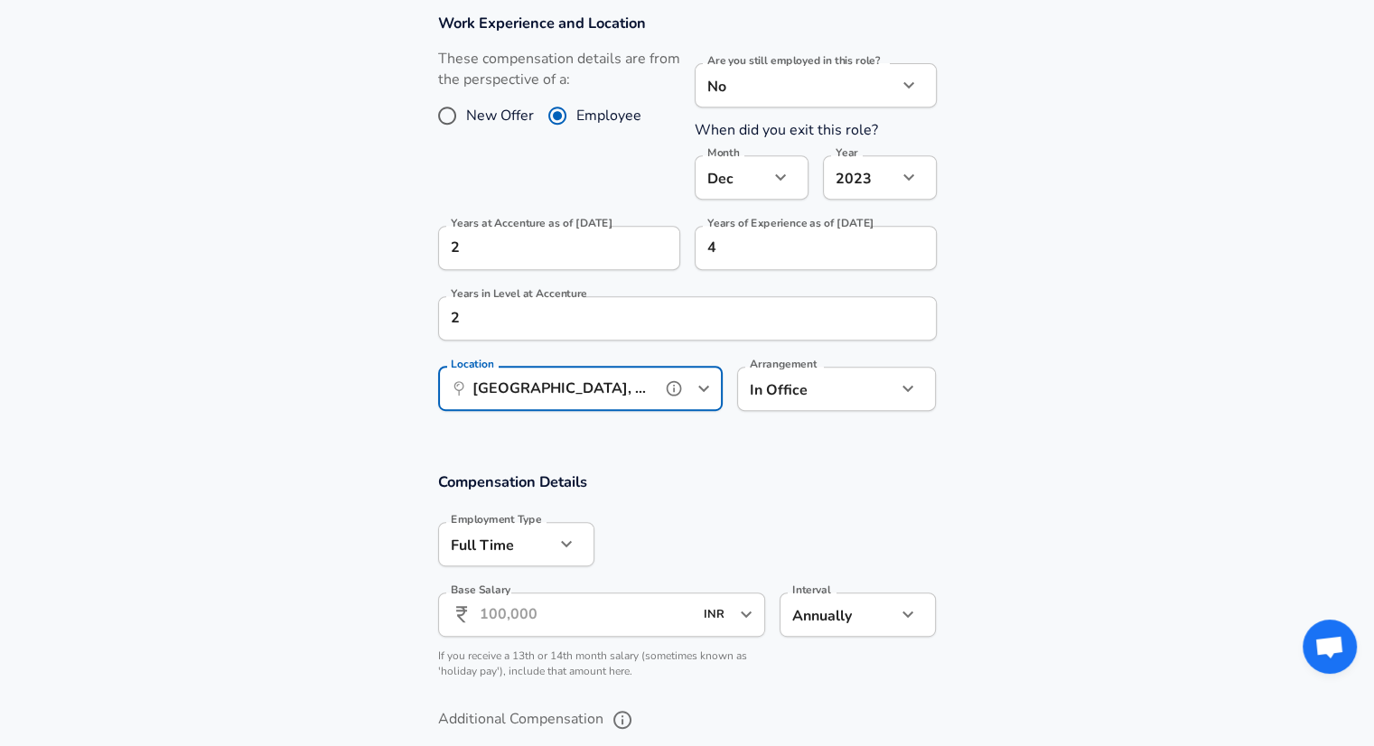
scroll to position [817, 0]
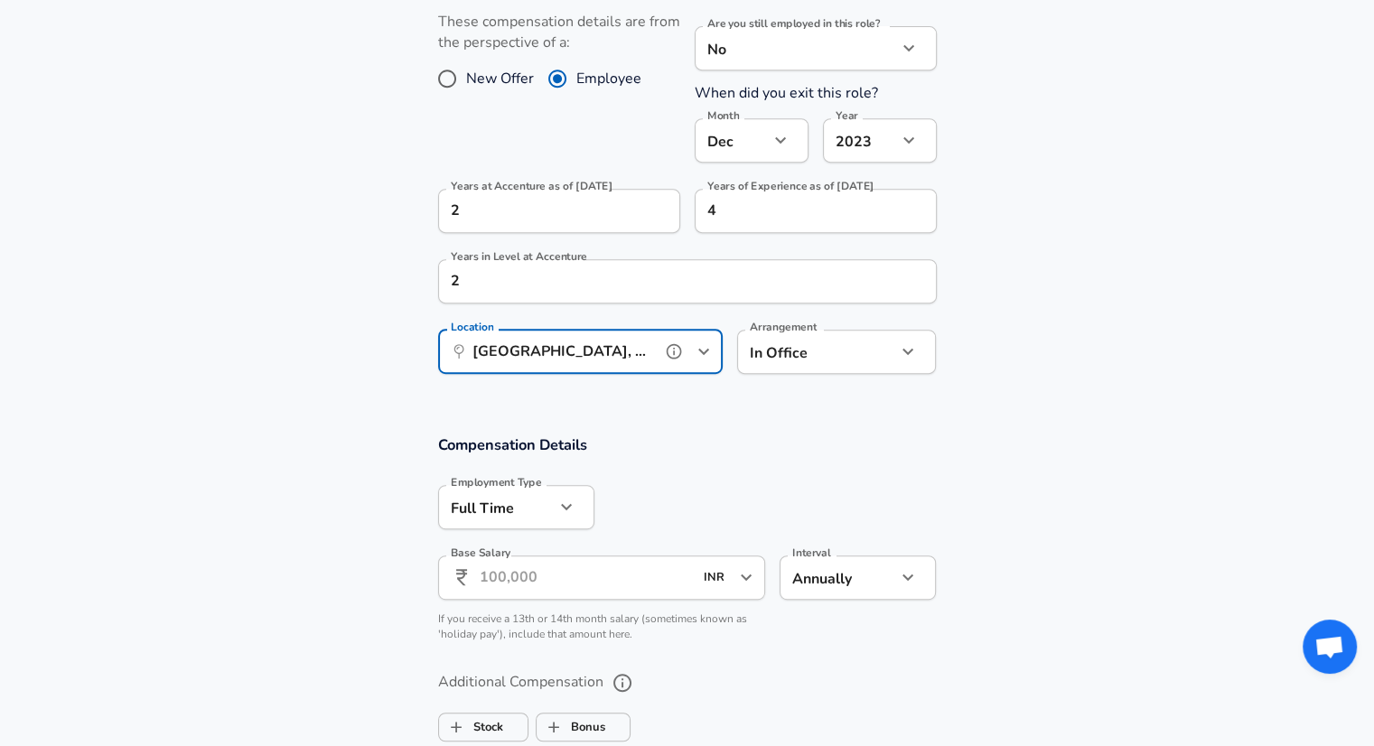
type input "[GEOGRAPHIC_DATA], [GEOGRAPHIC_DATA], [GEOGRAPHIC_DATA]"
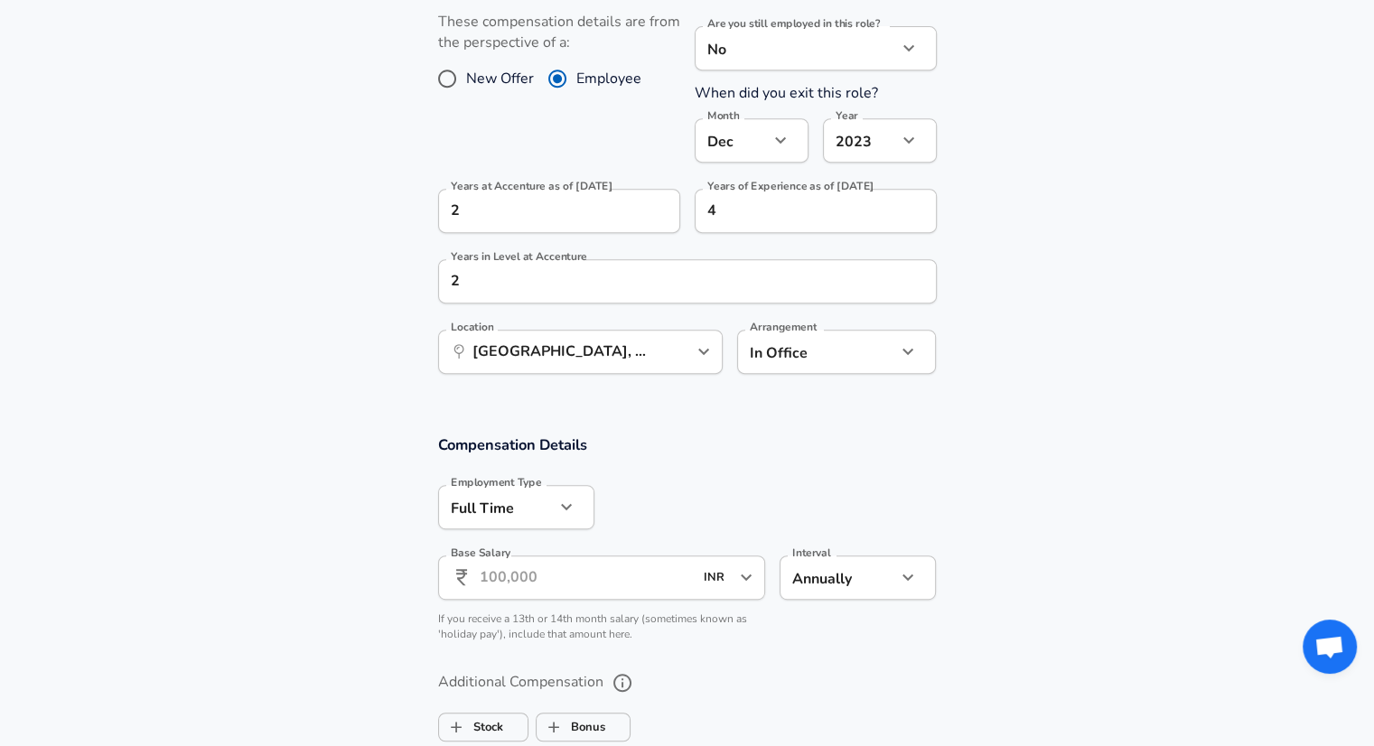
click at [517, 556] on input "Base Salary" at bounding box center [587, 578] width 214 height 44
click at [536, 572] on input "Base Salary" at bounding box center [587, 578] width 214 height 44
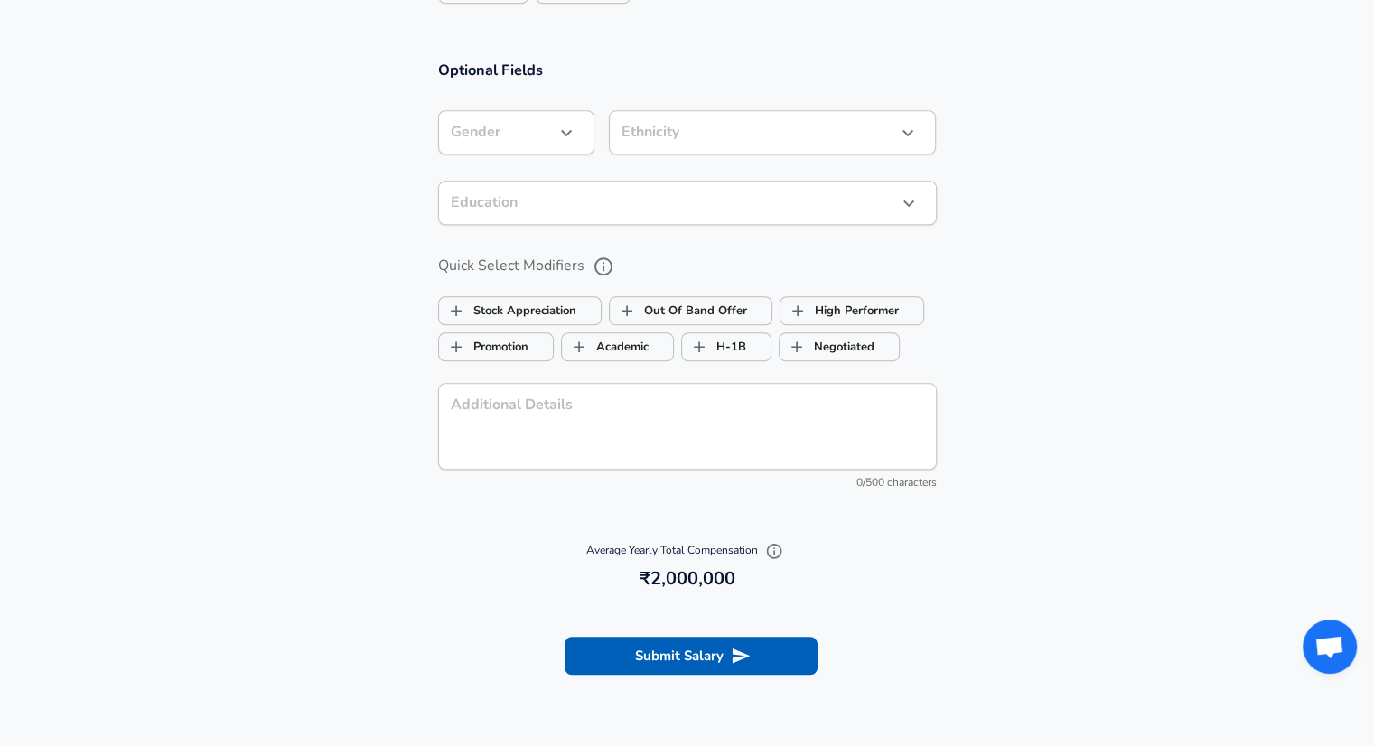
scroll to position [1560, 0]
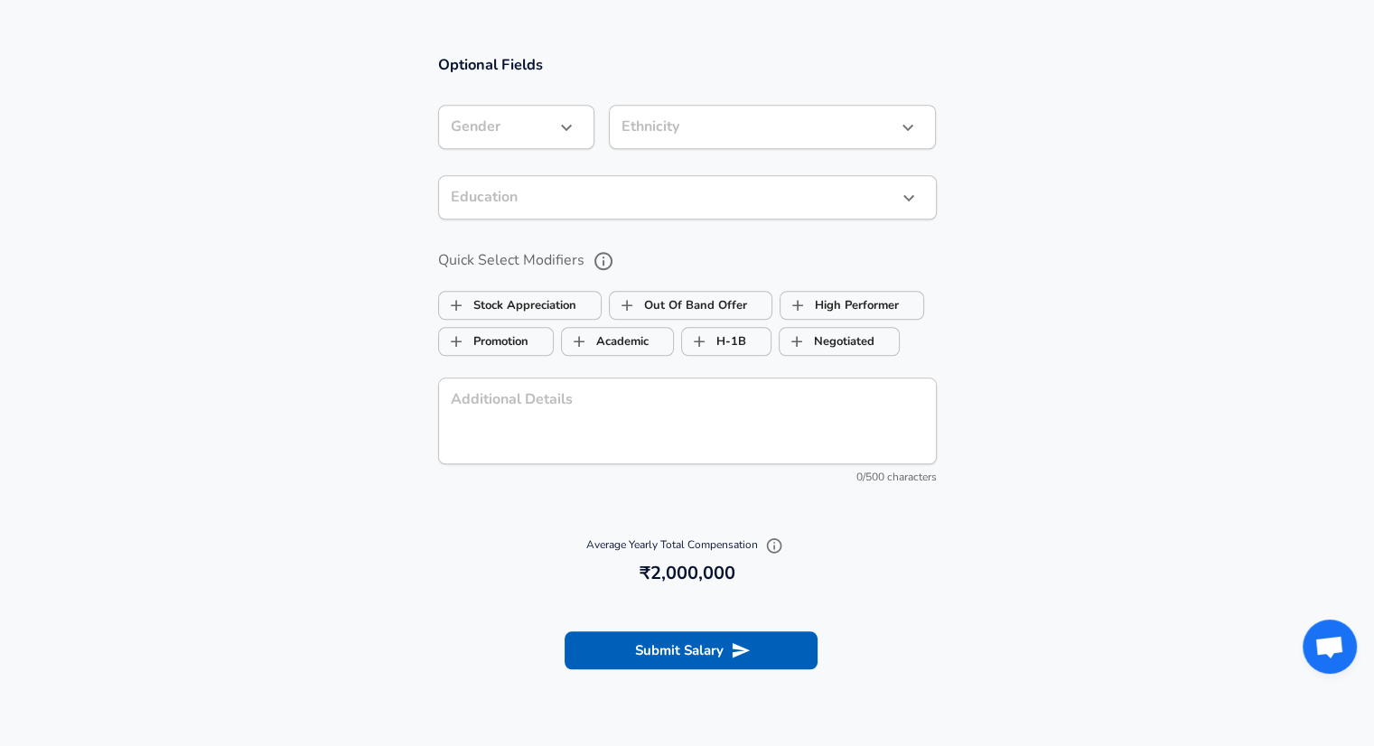
type input "20,00,000"
click at [701, 570] on h6 "2,000,000 ₹2,000,000" at bounding box center [687, 573] width 484 height 29
click at [266, 370] on section "Optional Fields Gender ​ Gender Ethnicity ​ Ethnicity Education ​ Education Qui…" at bounding box center [687, 278] width 1374 height 489
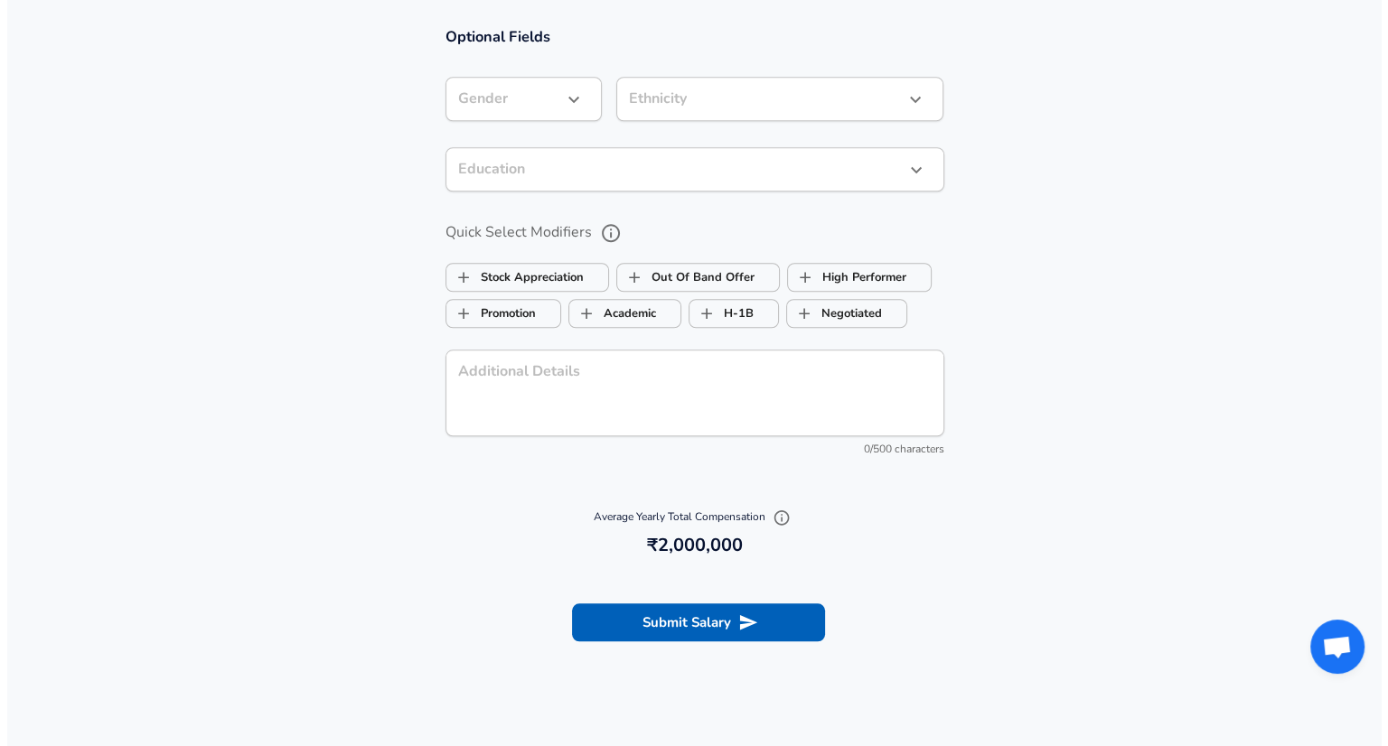
scroll to position [1608, 0]
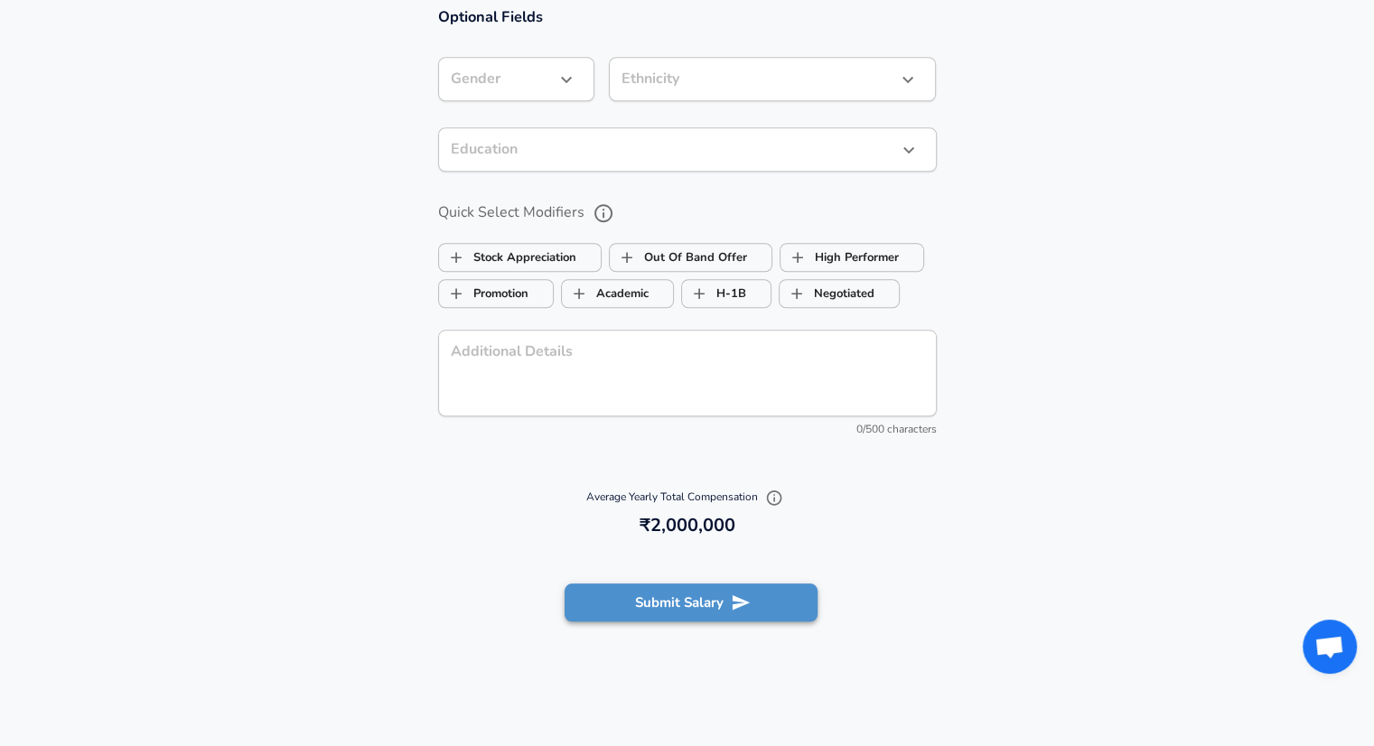
click at [661, 603] on button "Submit Salary" at bounding box center [691, 603] width 253 height 38
